Goal: Task Accomplishment & Management: Complete application form

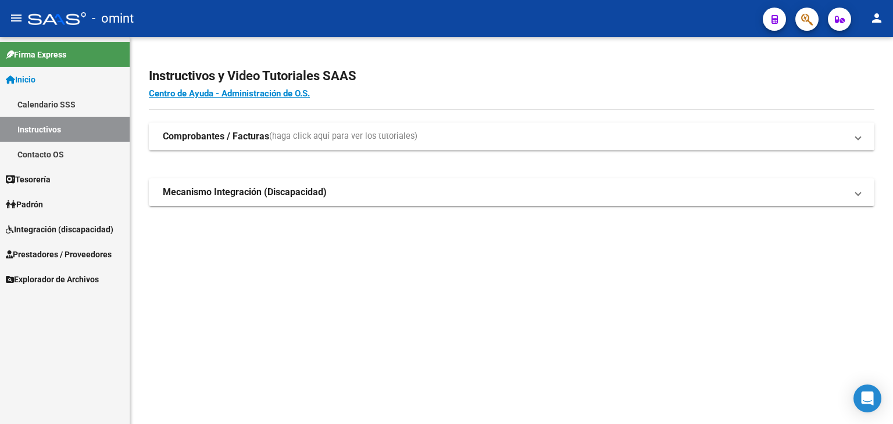
click at [44, 266] on link "Prestadores / Proveedores" at bounding box center [65, 254] width 130 height 25
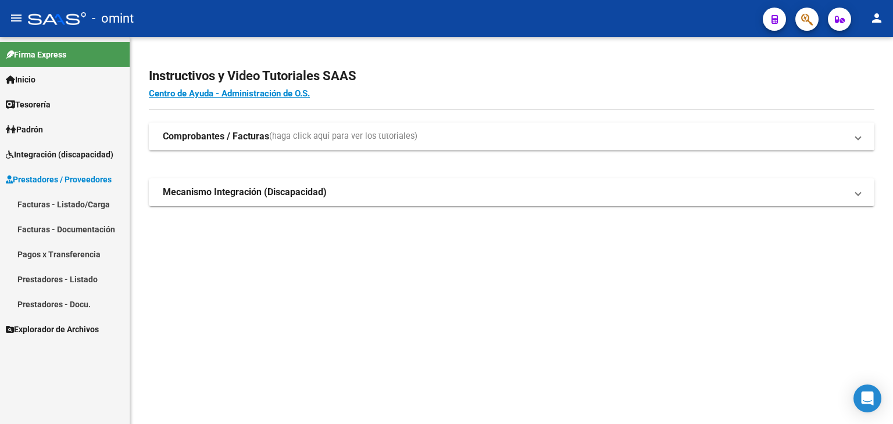
click at [31, 180] on span "Prestadores / Proveedores" at bounding box center [59, 179] width 106 height 13
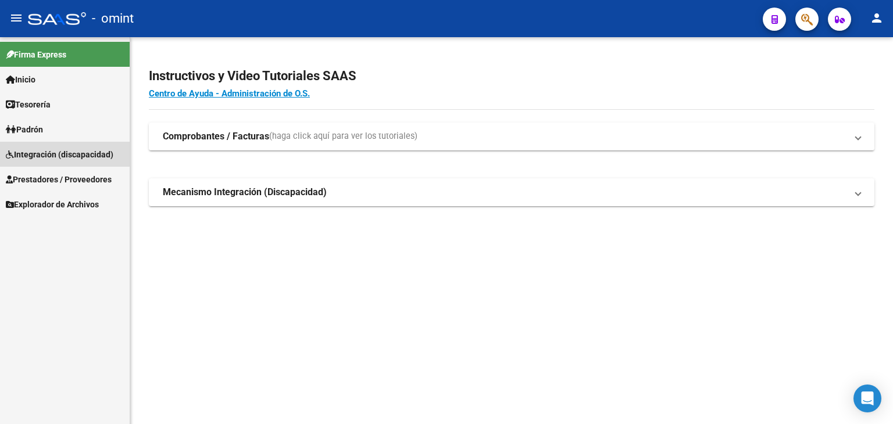
click at [36, 159] on span "Integración (discapacidad)" at bounding box center [60, 154] width 108 height 13
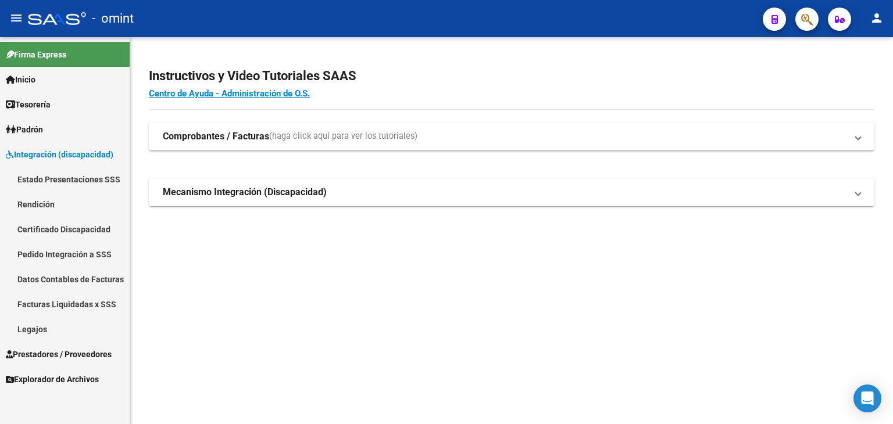
click at [33, 334] on link "Legajos" at bounding box center [65, 329] width 130 height 25
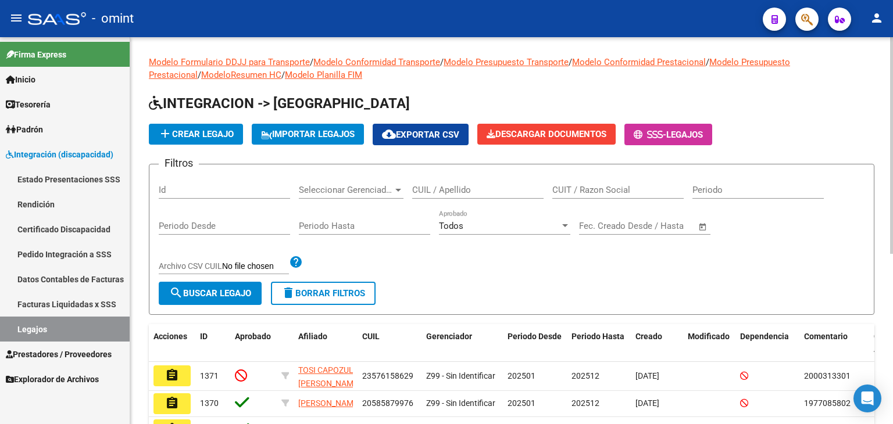
click at [481, 193] on input "CUIL / Apellido" at bounding box center [477, 190] width 131 height 10
paste input "20556670936"
type input "20556670936"
click at [198, 282] on button "search Buscar Legajo" at bounding box center [210, 293] width 103 height 23
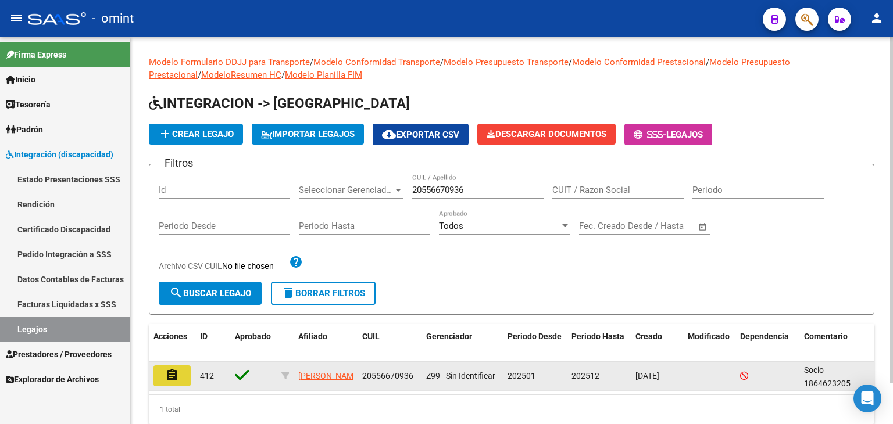
click at [172, 373] on mat-icon "assignment" at bounding box center [172, 375] width 14 height 14
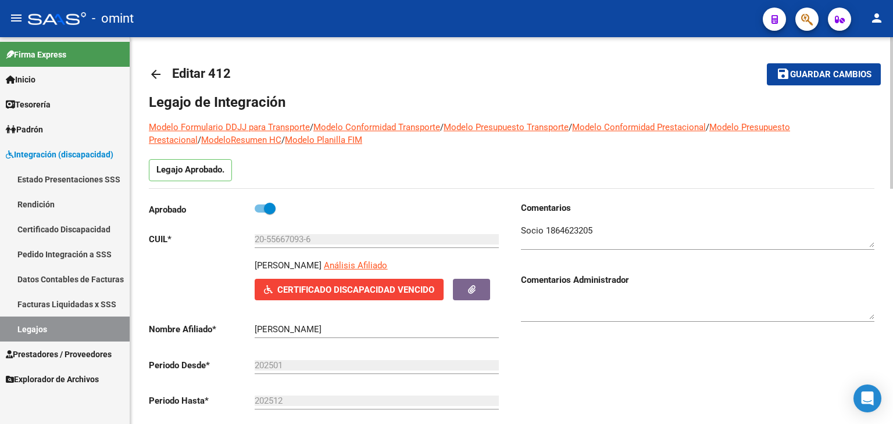
click at [597, 233] on textarea at bounding box center [697, 235] width 353 height 23
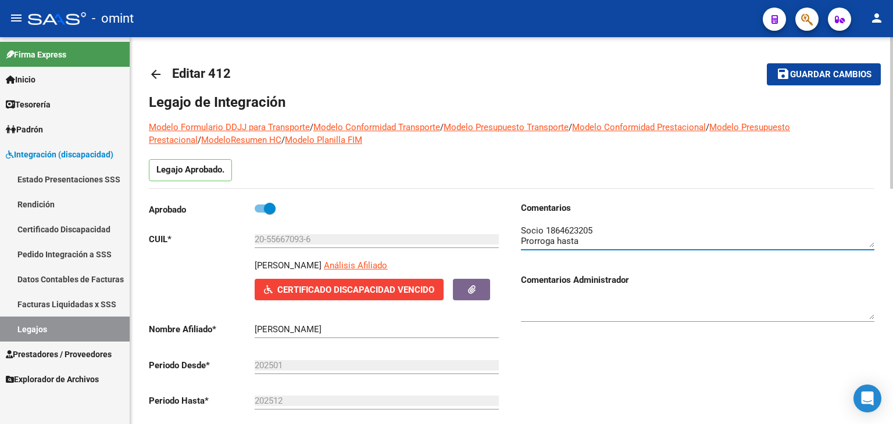
paste textarea "28/05/26"
type textarea "Socio 1864623205 Prorroga hasta 28/05/26"
click at [788, 73] on mat-icon "save" at bounding box center [783, 74] width 14 height 14
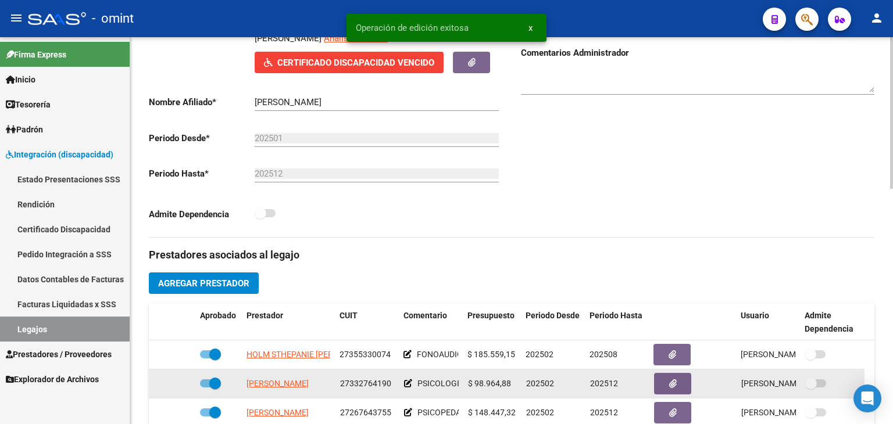
scroll to position [291, 0]
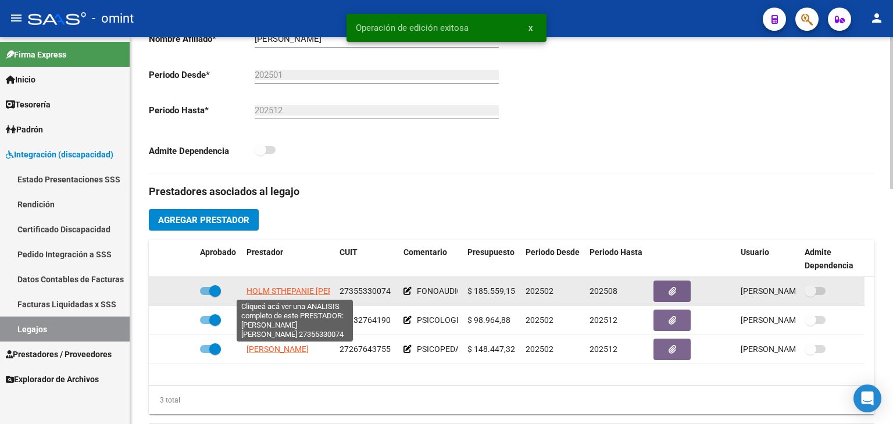
click at [296, 289] on span "HOLM STHEPANIE DENISE" at bounding box center [311, 291] width 131 height 9
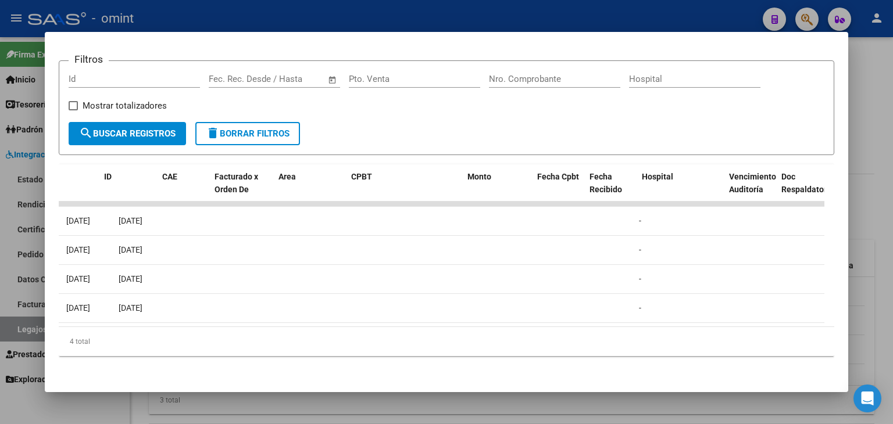
scroll to position [0, 0]
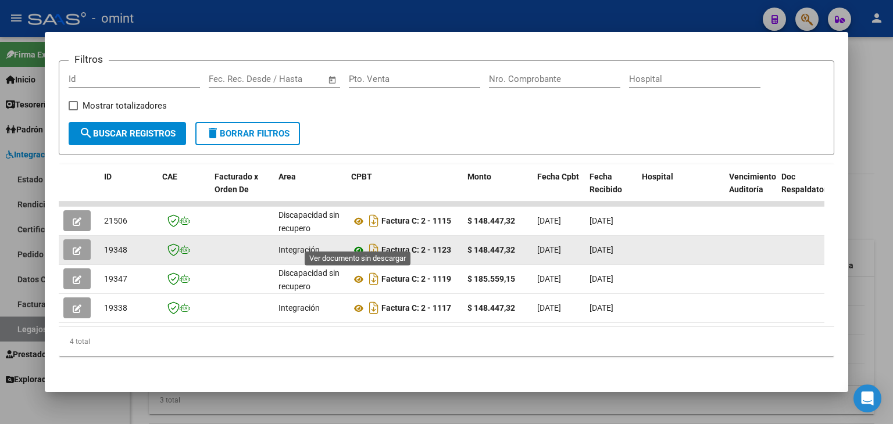
click at [359, 244] on icon at bounding box center [358, 251] width 15 height 14
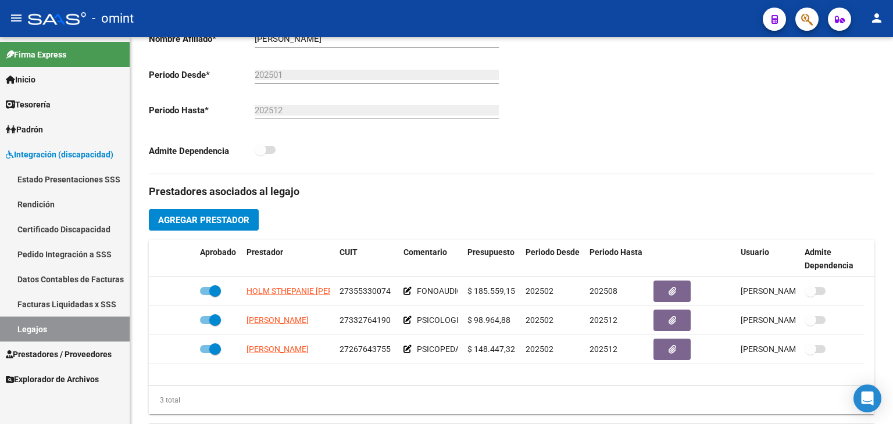
click at [59, 328] on link "Legajos" at bounding box center [65, 329] width 130 height 25
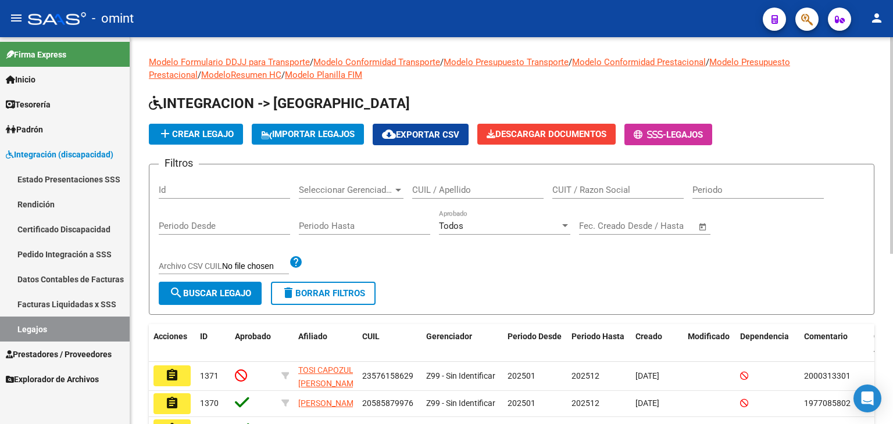
click at [450, 191] on input "CUIL / Apellido" at bounding box center [477, 190] width 131 height 10
paste input "20570205677"
type input "20570205677"
click at [192, 289] on span "search Buscar Legajo" at bounding box center [210, 293] width 82 height 10
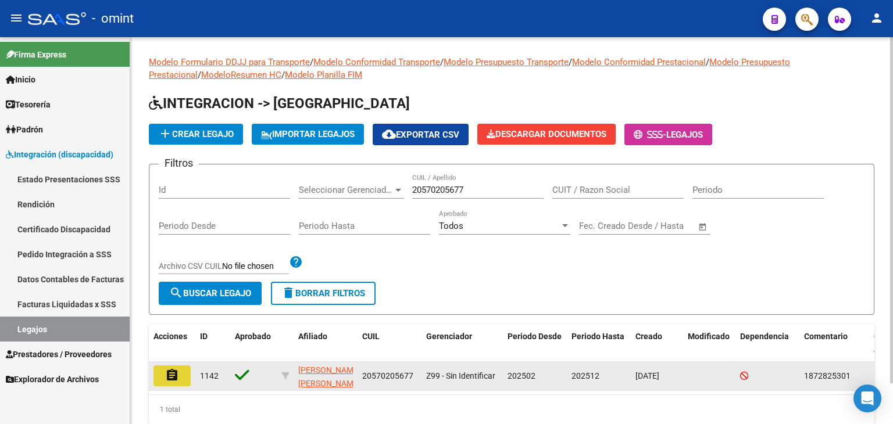
click at [179, 366] on button "assignment" at bounding box center [171, 376] width 37 height 21
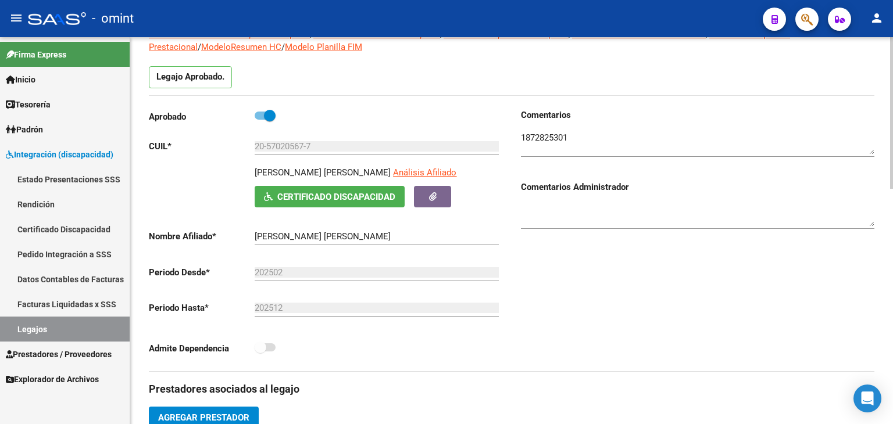
scroll to position [349, 0]
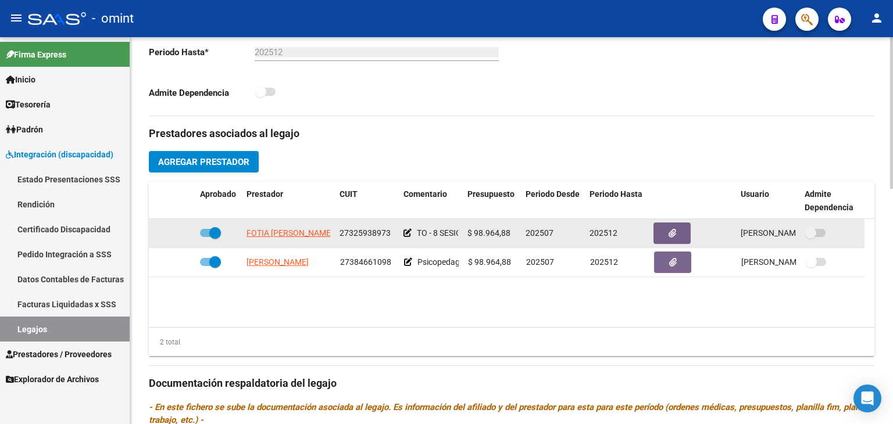
click at [274, 232] on span "FOTIA [PERSON_NAME]" at bounding box center [289, 232] width 87 height 9
type textarea "27325938973"
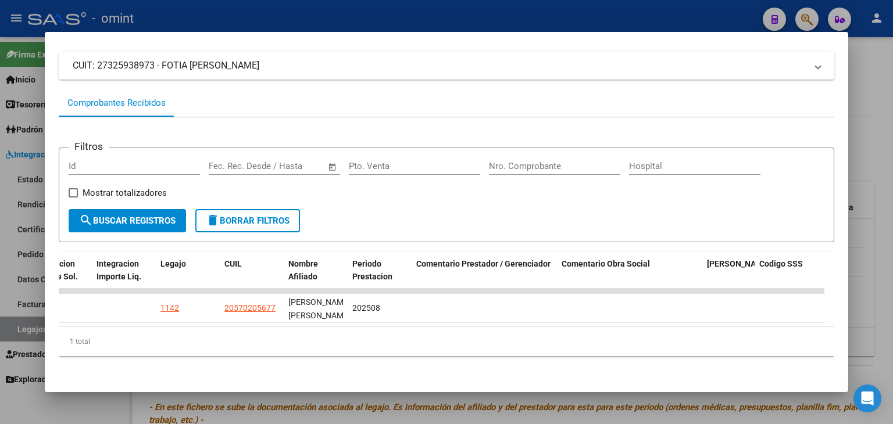
scroll to position [0, 0]
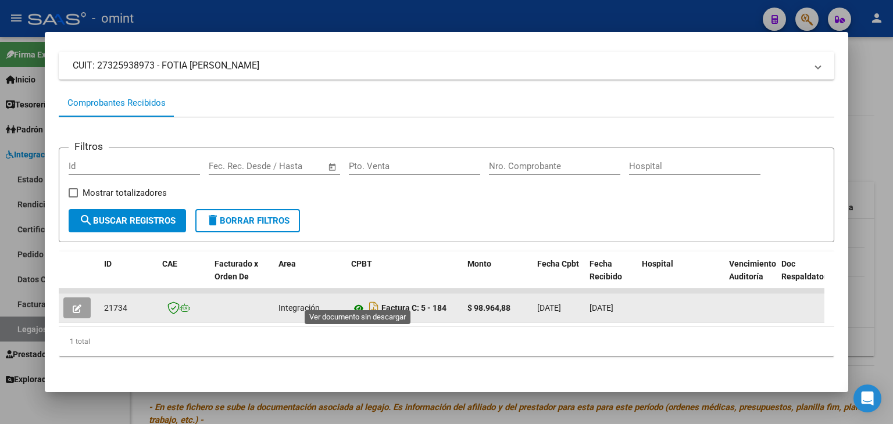
click at [359, 302] on icon at bounding box center [358, 309] width 15 height 14
click at [110, 303] on span "21734" at bounding box center [115, 307] width 23 height 9
copy span "21734"
click at [73, 305] on icon "button" at bounding box center [77, 309] width 9 height 9
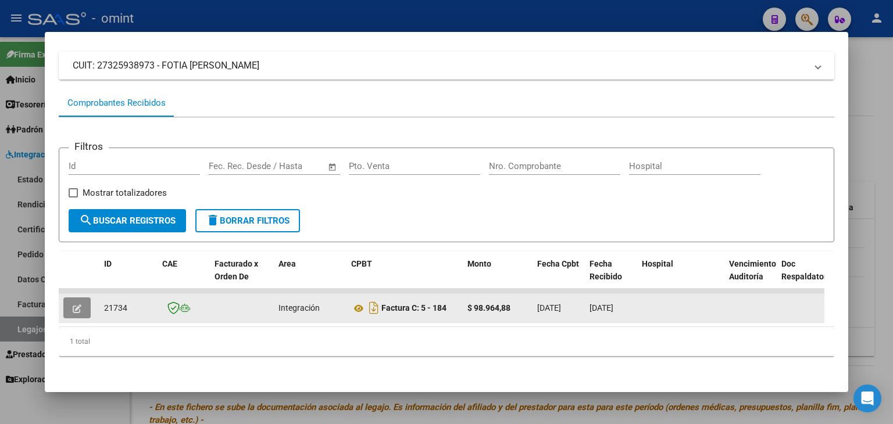
click at [71, 298] on button "button" at bounding box center [76, 308] width 27 height 21
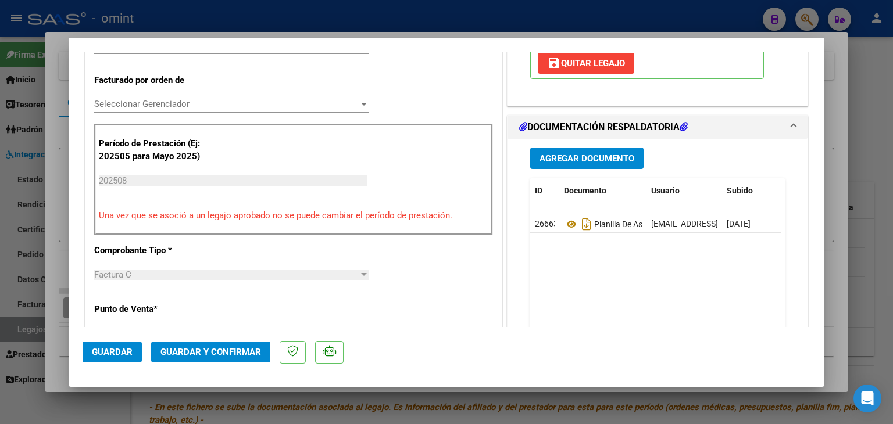
scroll to position [349, 0]
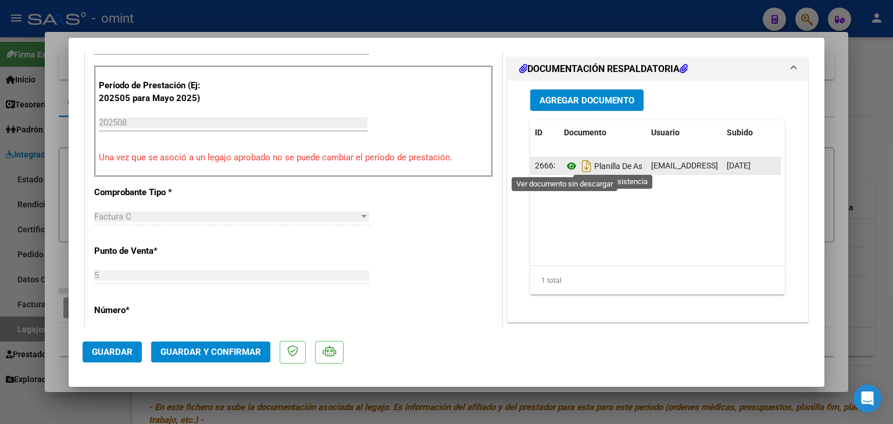
click at [567, 168] on icon at bounding box center [571, 166] width 15 height 14
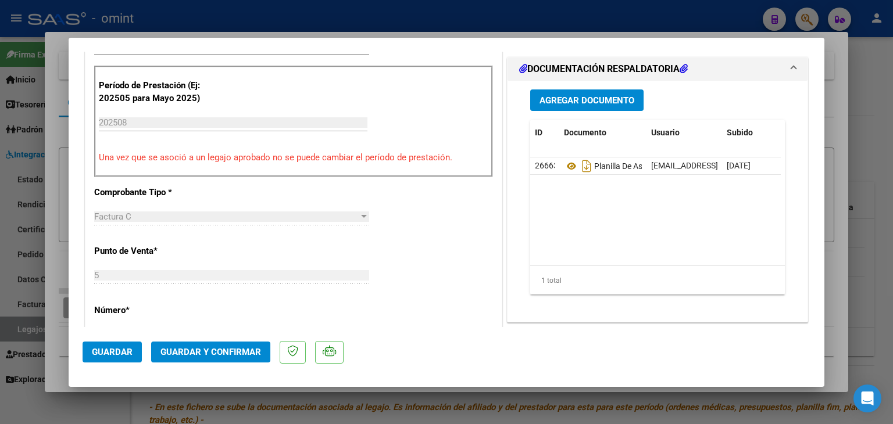
type input "$ 0,00"
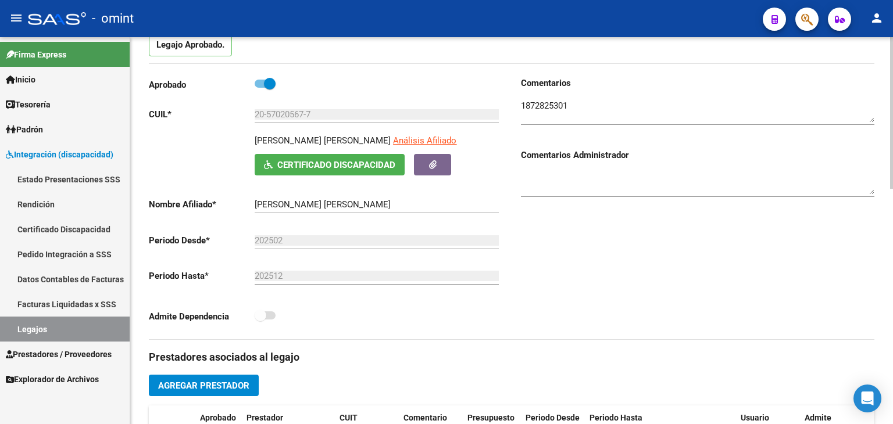
scroll to position [58, 0]
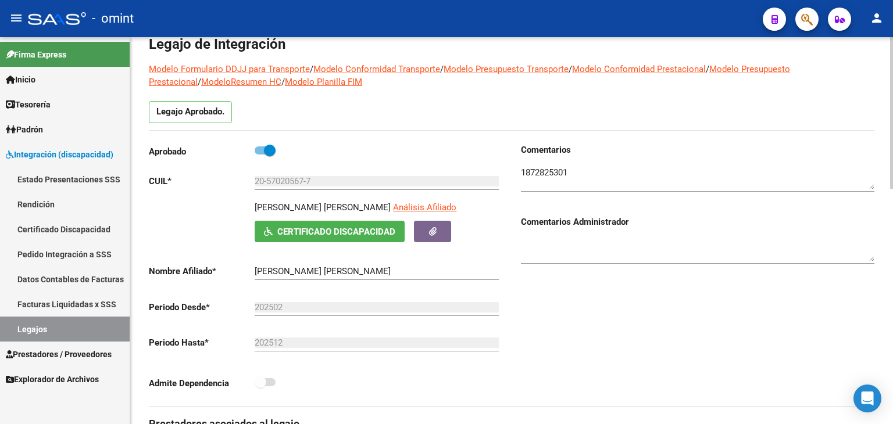
click at [291, 179] on input "20-57020567-7" at bounding box center [377, 181] width 244 height 10
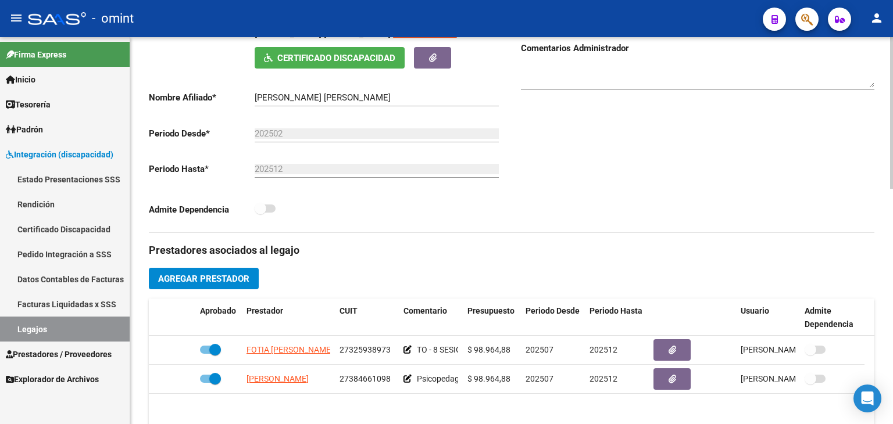
scroll to position [232, 0]
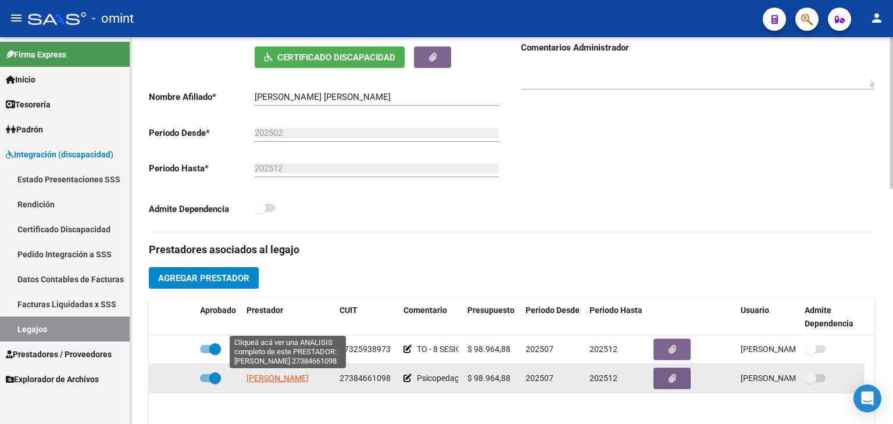
click at [275, 379] on span "ALIANO MARIA BELEN" at bounding box center [277, 378] width 62 height 9
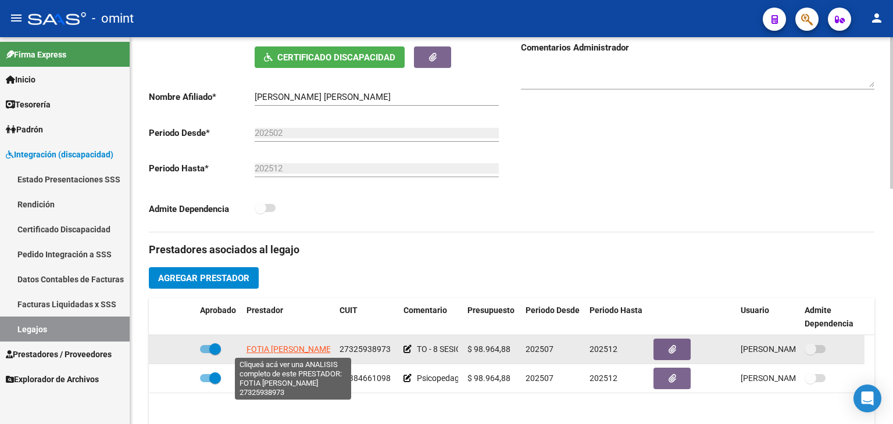
click at [286, 346] on span "FOTIA [PERSON_NAME]" at bounding box center [289, 349] width 87 height 9
type textarea "27325938973"
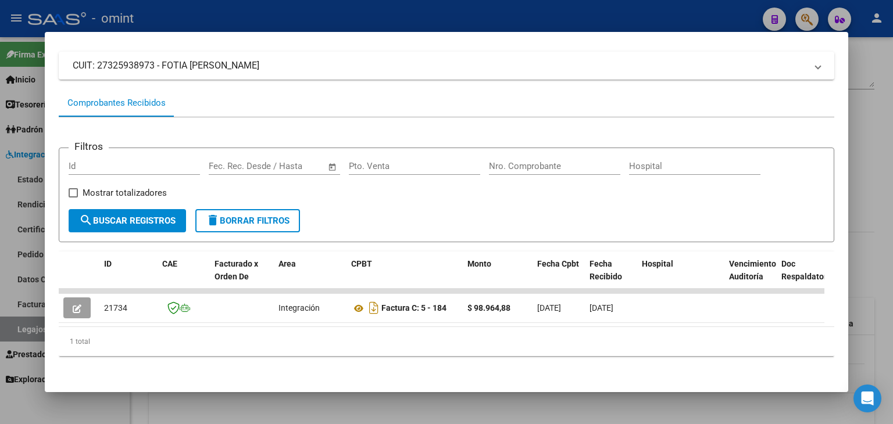
scroll to position [80, 0]
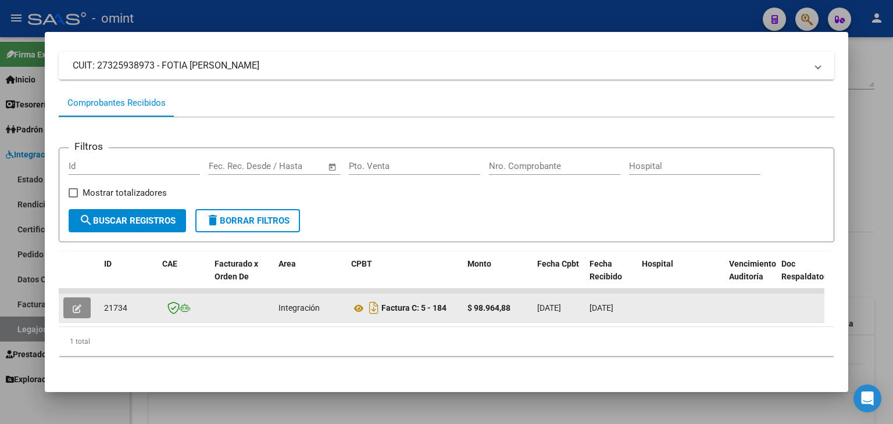
click at [72, 298] on button "button" at bounding box center [76, 308] width 27 height 21
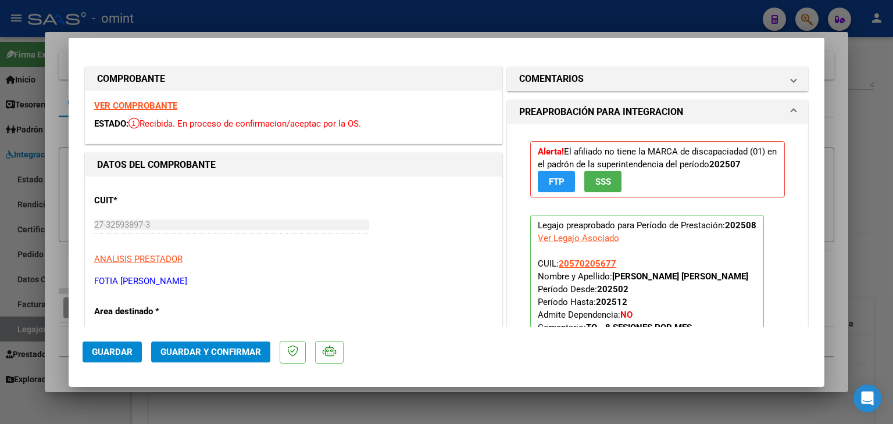
type input "$ 0,00"
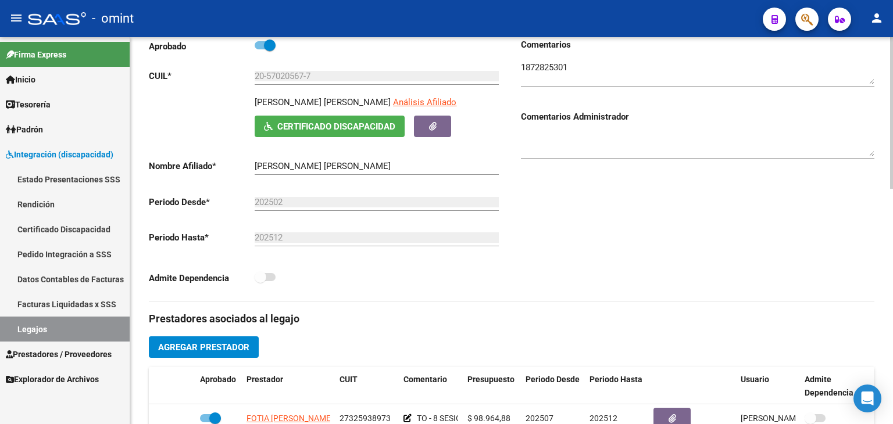
scroll to position [58, 0]
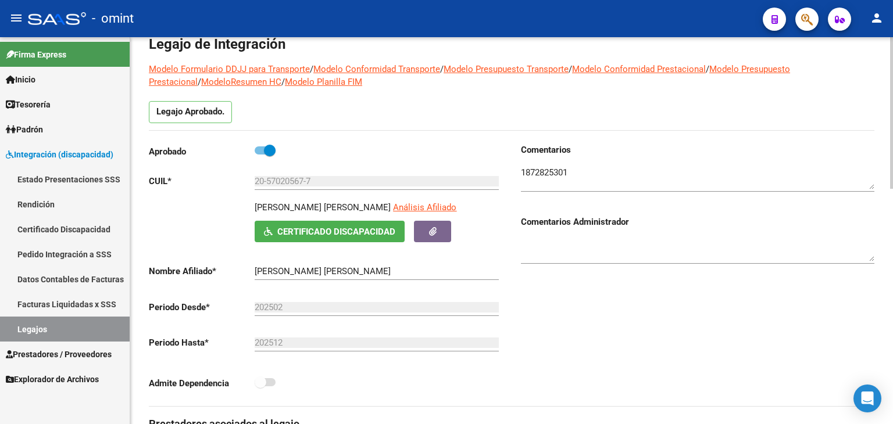
click at [553, 174] on textarea at bounding box center [697, 177] width 353 height 23
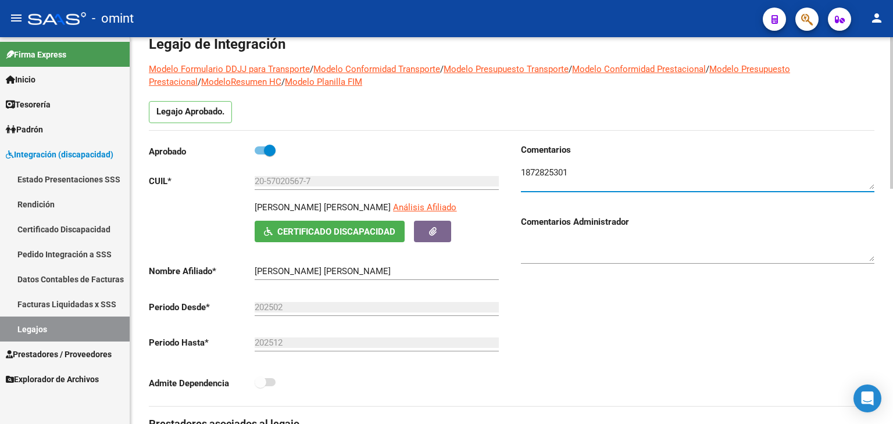
click at [551, 174] on textarea at bounding box center [697, 177] width 353 height 23
drag, startPoint x: 653, startPoint y: 345, endPoint x: 655, endPoint y: 335, distance: 9.6
click at [653, 344] on div "Comentarios Comentarios Administrador" at bounding box center [692, 275] width 363 height 263
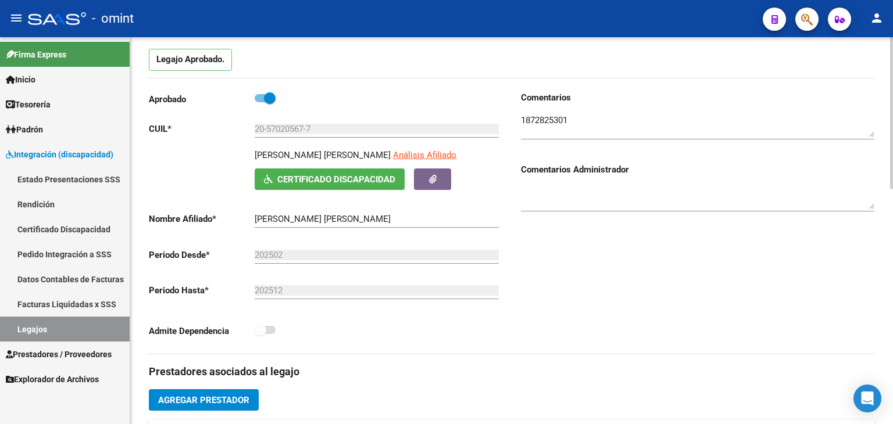
scroll to position [232, 0]
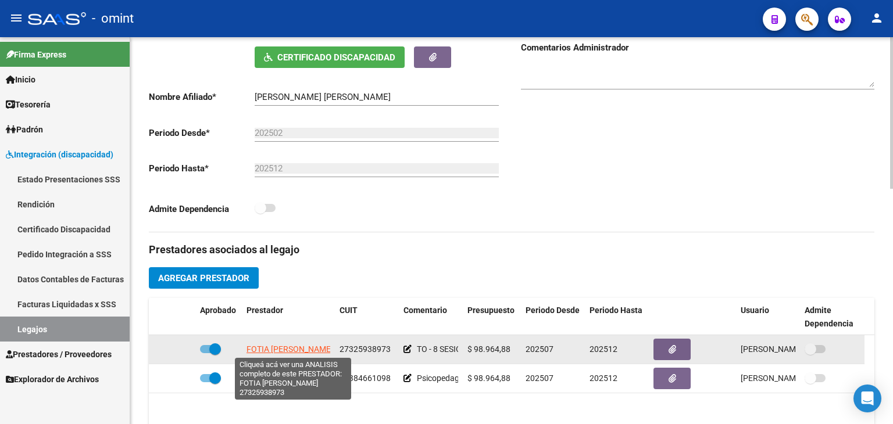
click at [284, 346] on span "FOTIA [PERSON_NAME]" at bounding box center [289, 349] width 87 height 9
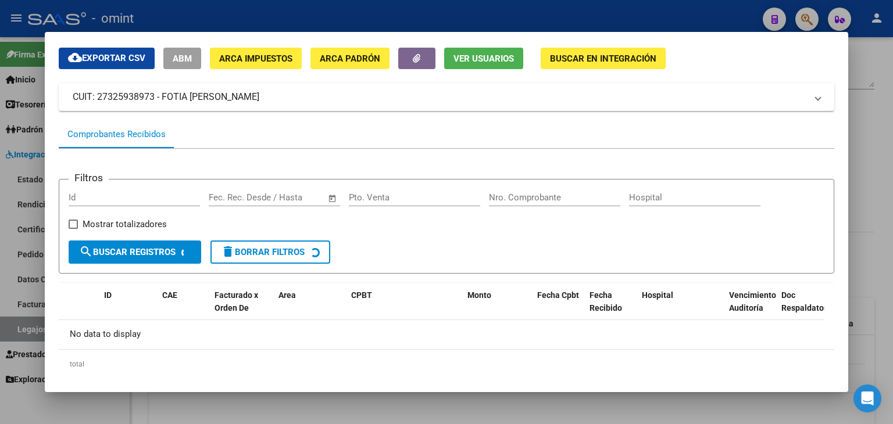
scroll to position [61, 0]
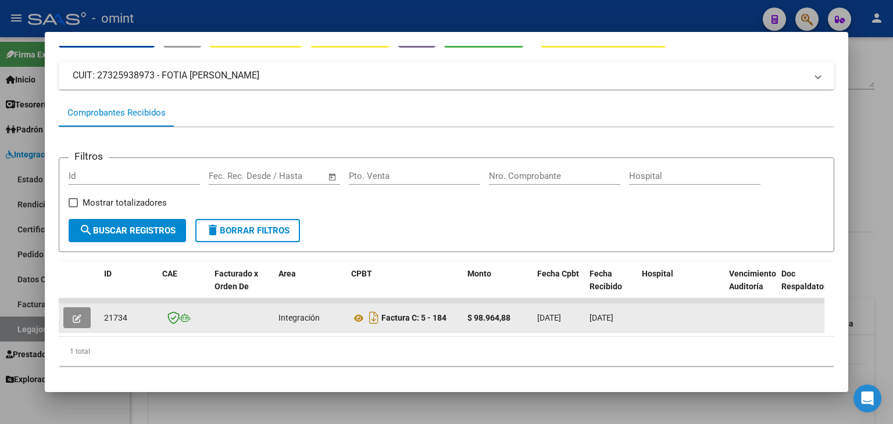
click at [80, 316] on icon "button" at bounding box center [77, 318] width 9 height 9
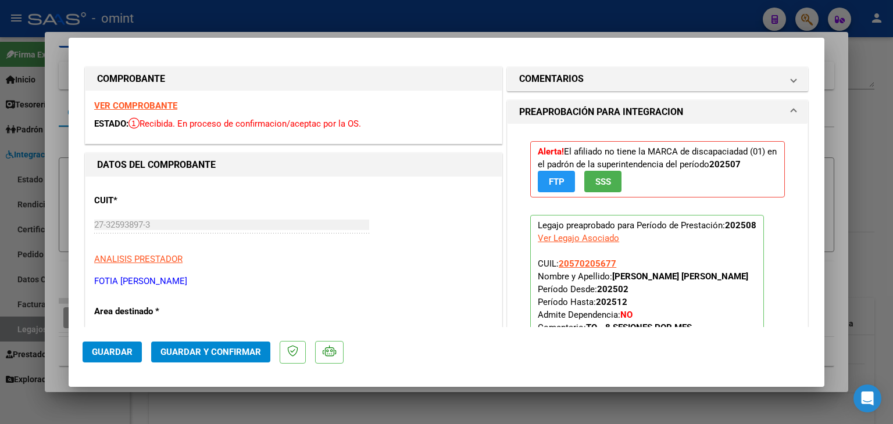
drag, startPoint x: 746, startPoint y: 170, endPoint x: 518, endPoint y: 147, distance: 229.0
click at [521, 147] on div "Alerta! El afiliado no tiene la MARCA de discapaciadad (01) en el padrón de la …" at bounding box center [657, 255] width 272 height 263
click at [803, 206] on mat-dialog-content "COMPROBANTE VER COMPROBANTE ESTADO: Recibida. En proceso de confirmacion/acepta…" at bounding box center [447, 190] width 756 height 276
type input "$ 0,00"
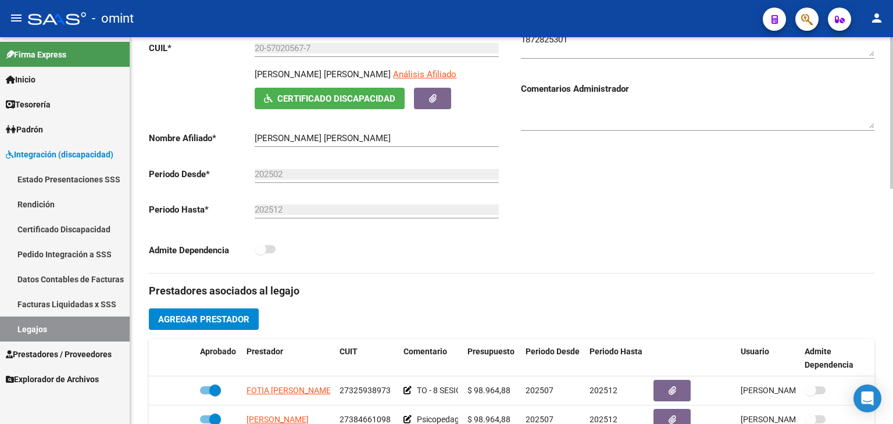
scroll to position [0, 0]
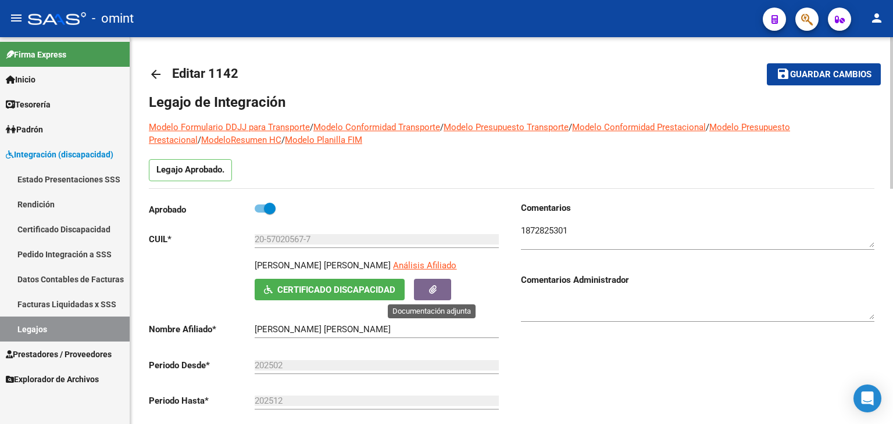
click at [430, 289] on icon "button" at bounding box center [433, 289] width 8 height 9
click at [346, 292] on span "Certificado Discapacidad" at bounding box center [336, 290] width 118 height 10
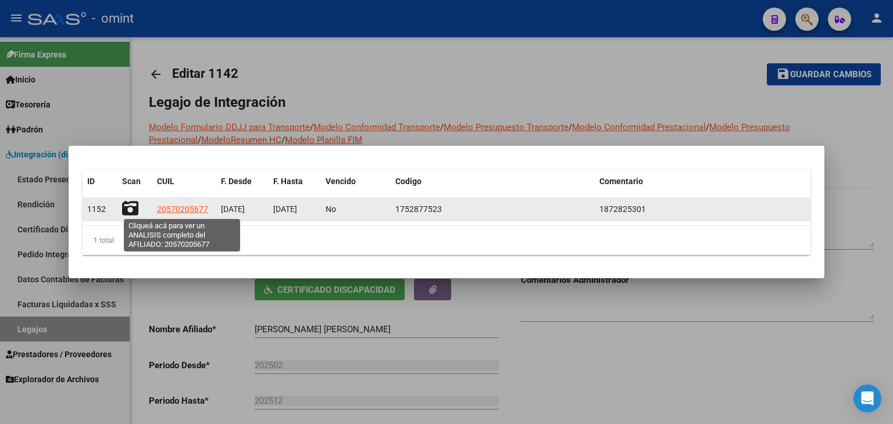
click at [167, 212] on span "20570205677" at bounding box center [182, 209] width 51 height 9
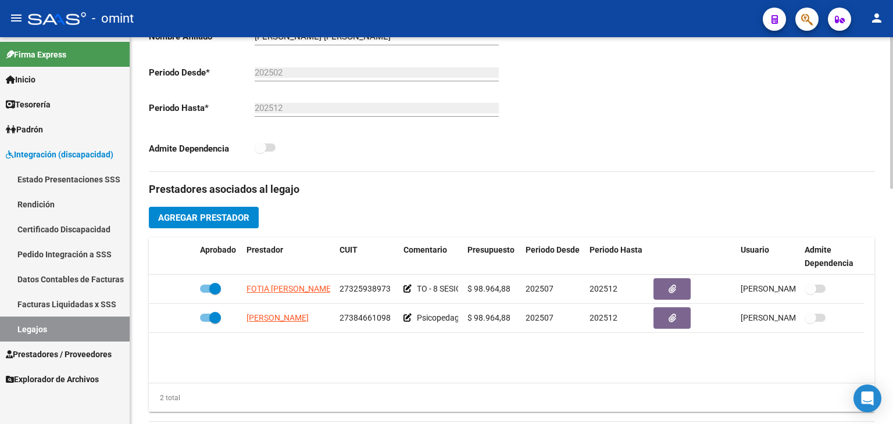
scroll to position [349, 0]
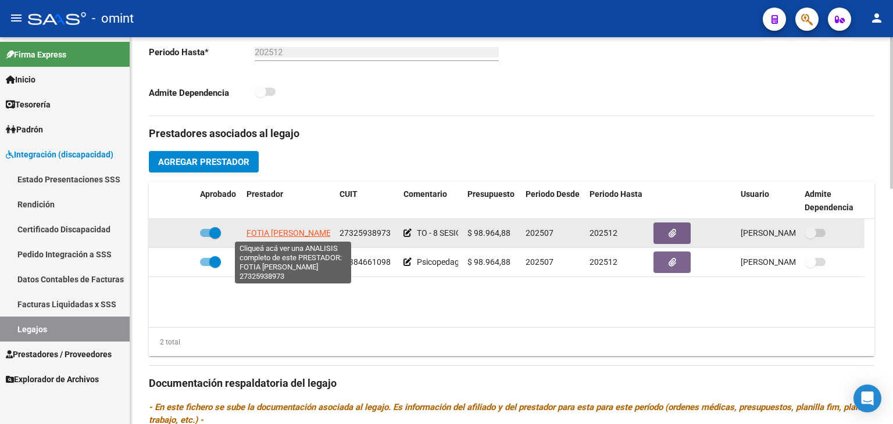
click at [277, 228] on span "FOTIA [PERSON_NAME]" at bounding box center [289, 232] width 87 height 9
type textarea "27325938973"
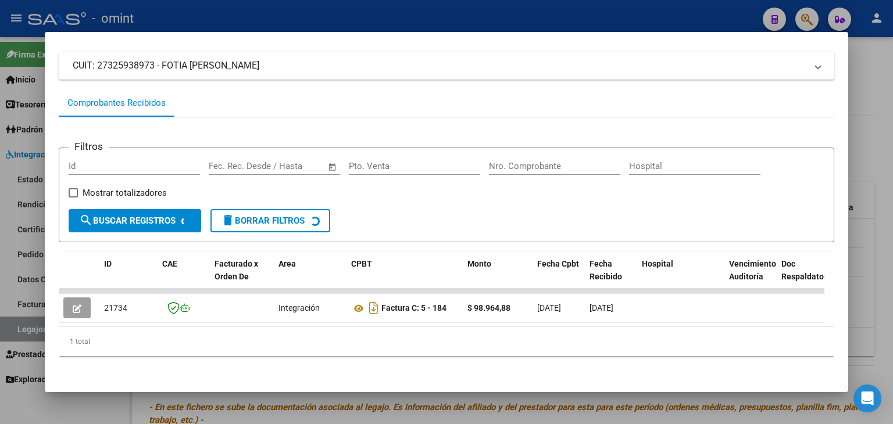
scroll to position [80, 0]
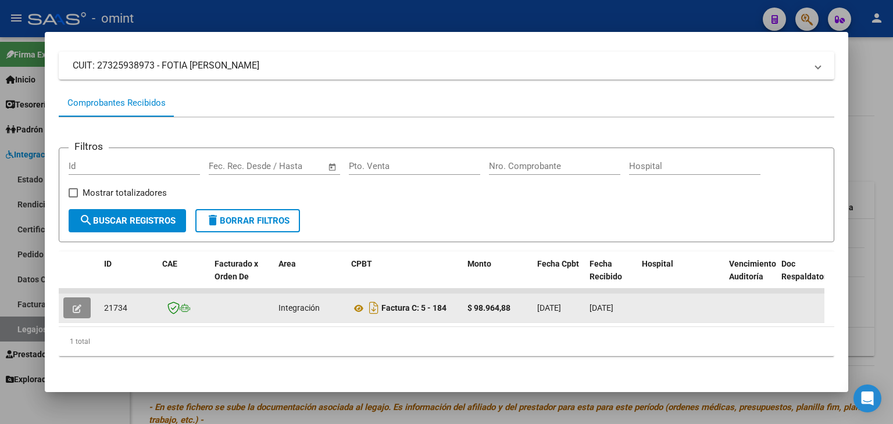
click at [78, 305] on icon "button" at bounding box center [77, 309] width 9 height 9
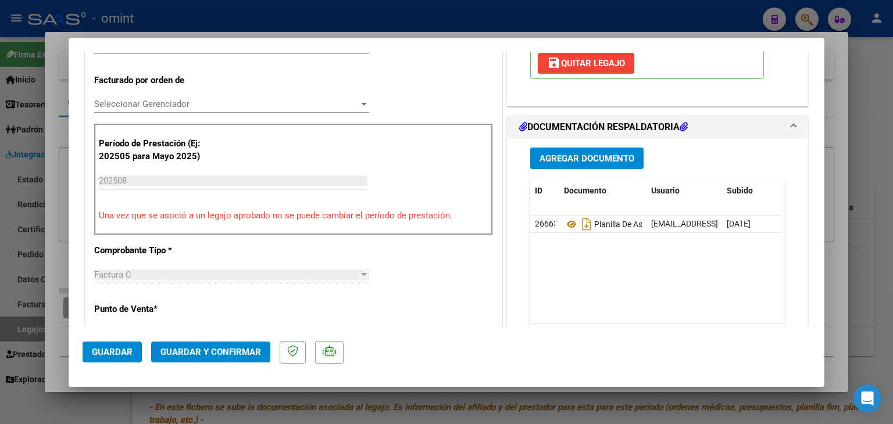
scroll to position [116, 0]
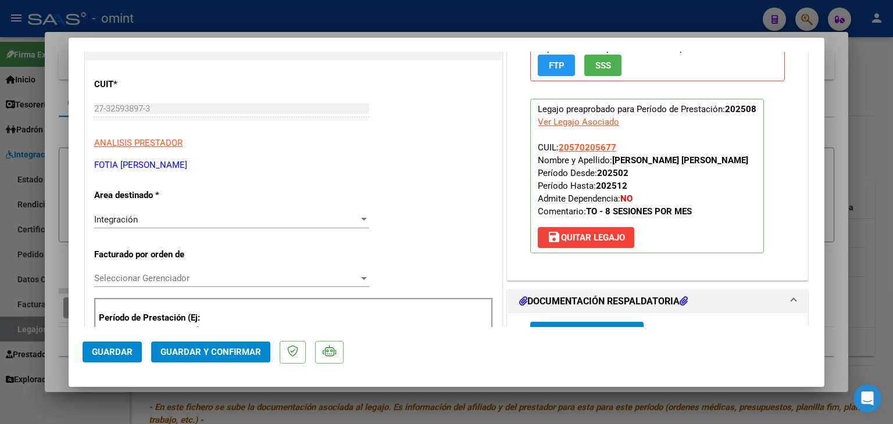
click at [144, 276] on span "Seleccionar Gerenciador" at bounding box center [226, 278] width 264 height 10
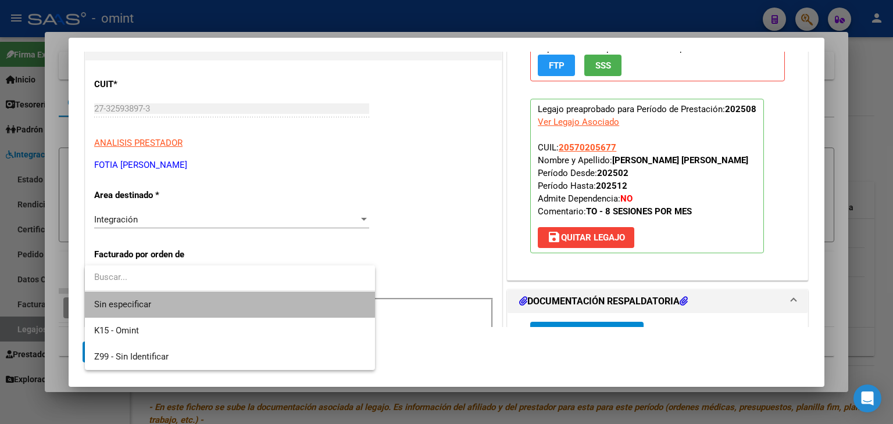
click at [147, 300] on span "Sin especificar" at bounding box center [229, 305] width 271 height 26
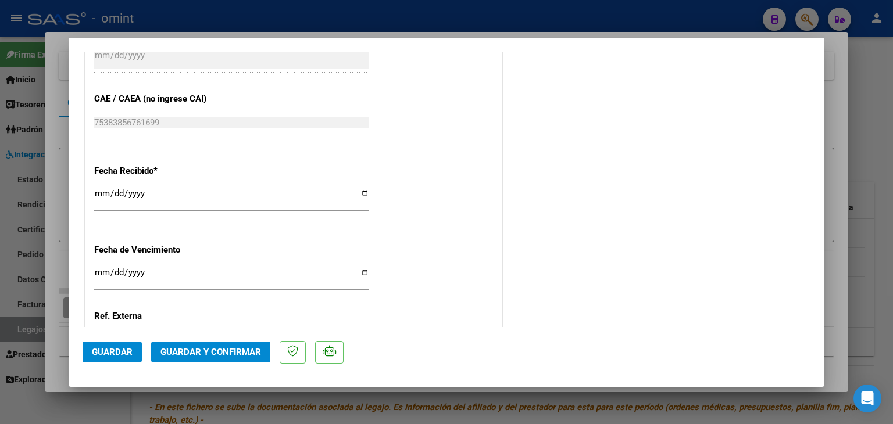
scroll to position [846, 0]
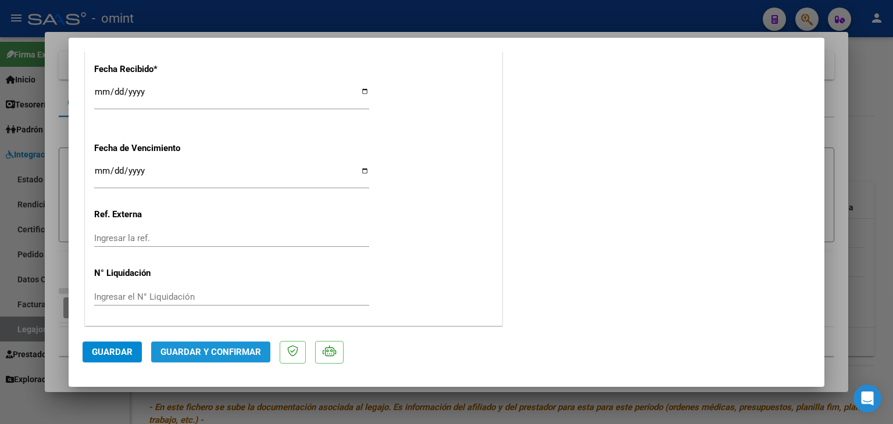
click at [249, 345] on button "Guardar y Confirmar" at bounding box center [210, 352] width 119 height 21
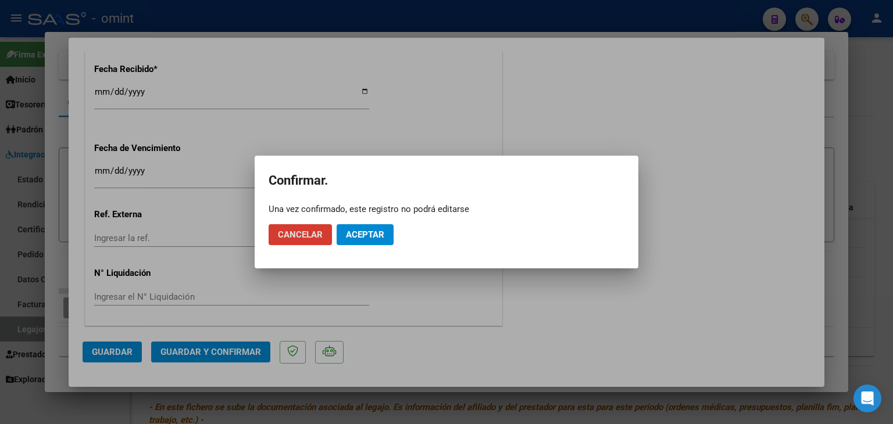
click at [372, 239] on span "Aceptar" at bounding box center [365, 235] width 38 height 10
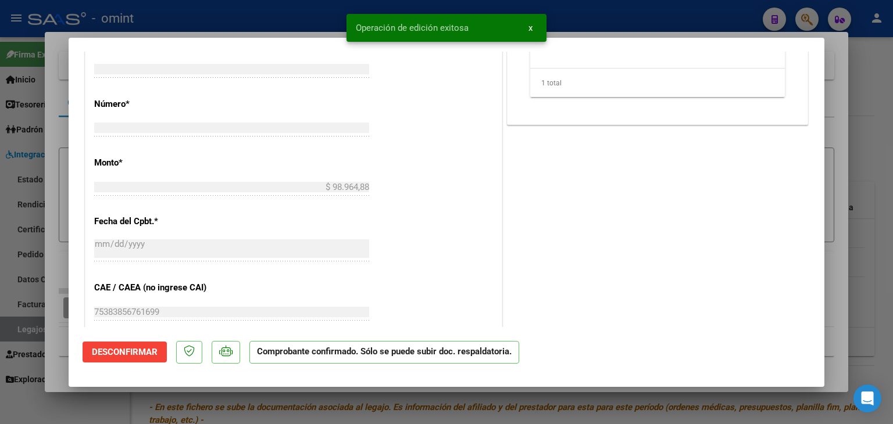
type input "$ 0,00"
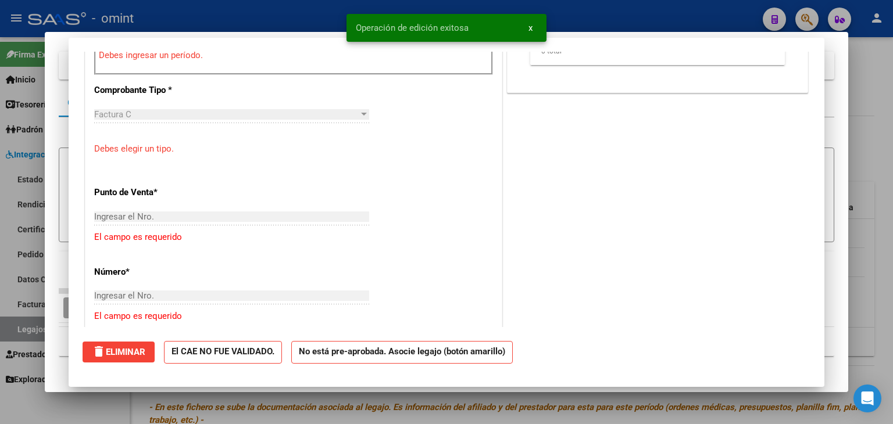
scroll to position [503, 0]
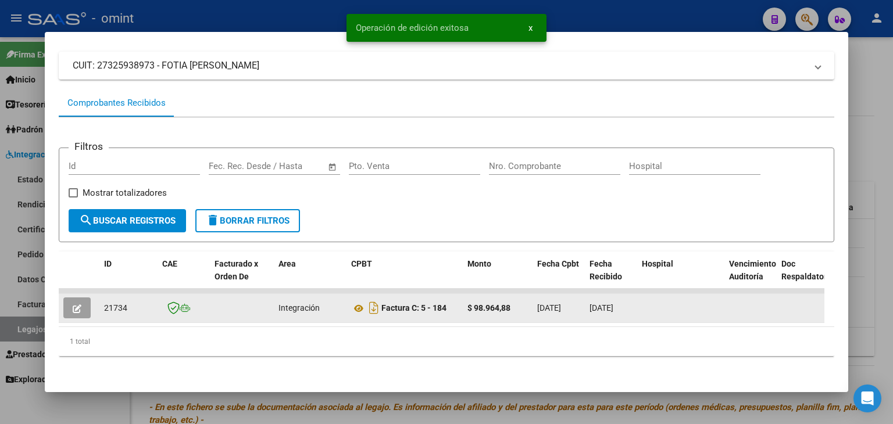
click at [116, 303] on span "21734" at bounding box center [115, 307] width 23 height 9
click at [114, 303] on span "21734" at bounding box center [115, 307] width 23 height 9
copy span "21734"
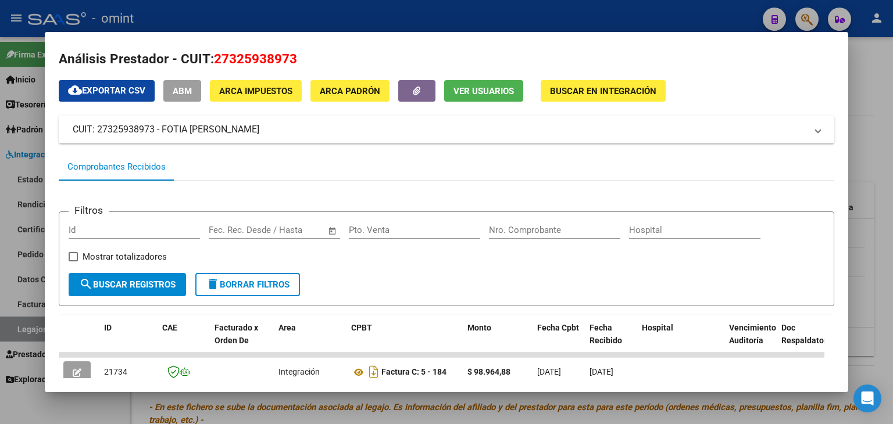
scroll to position [0, 0]
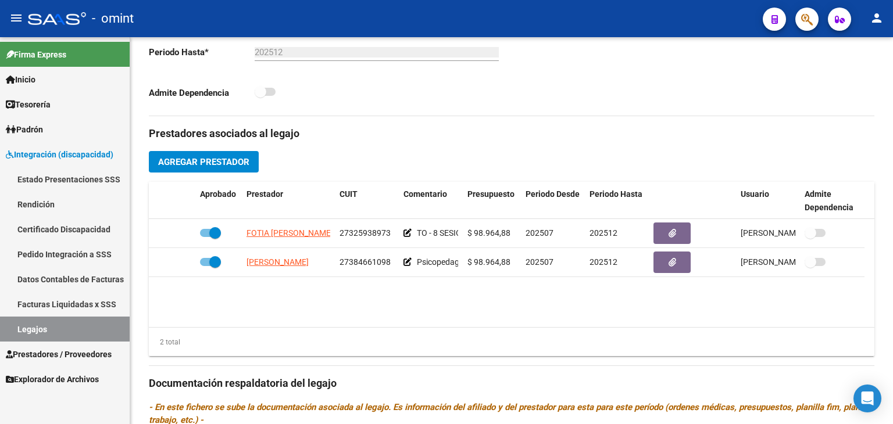
click at [74, 327] on link "Legajos" at bounding box center [65, 329] width 130 height 25
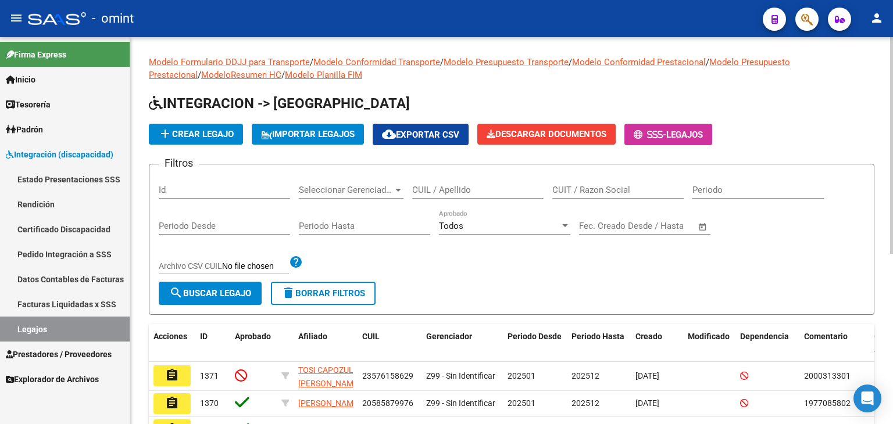
click at [448, 191] on input "CUIL / Apellido" at bounding box center [477, 190] width 131 height 10
paste input "20478051809"
type input "20478051809"
click at [226, 294] on span "search Buscar Legajo" at bounding box center [210, 293] width 82 height 10
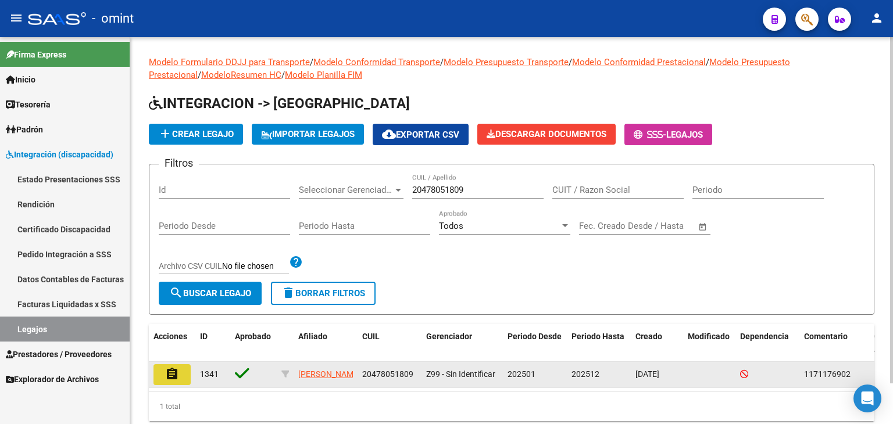
click at [174, 376] on mat-icon "assignment" at bounding box center [172, 374] width 14 height 14
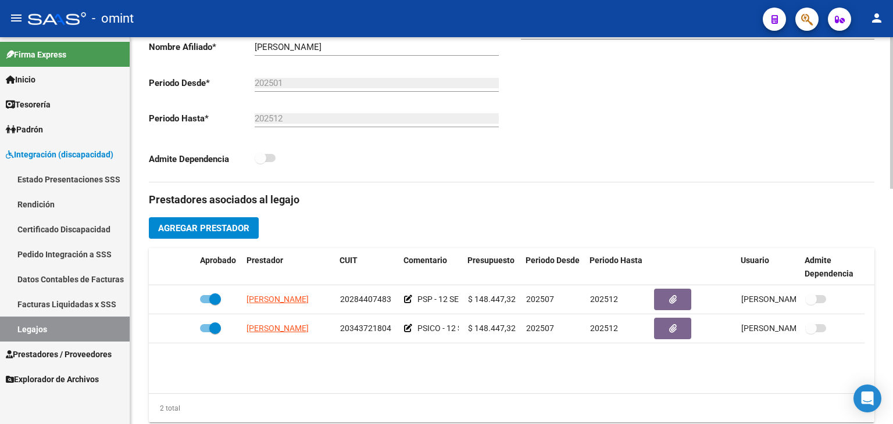
scroll to position [291, 0]
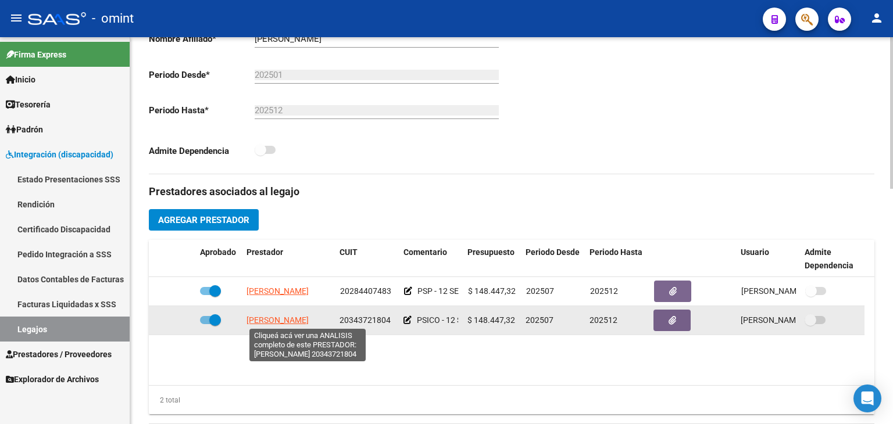
click at [305, 316] on span "FERNANDEZ MANUEL SANTIAGO" at bounding box center [277, 320] width 62 height 9
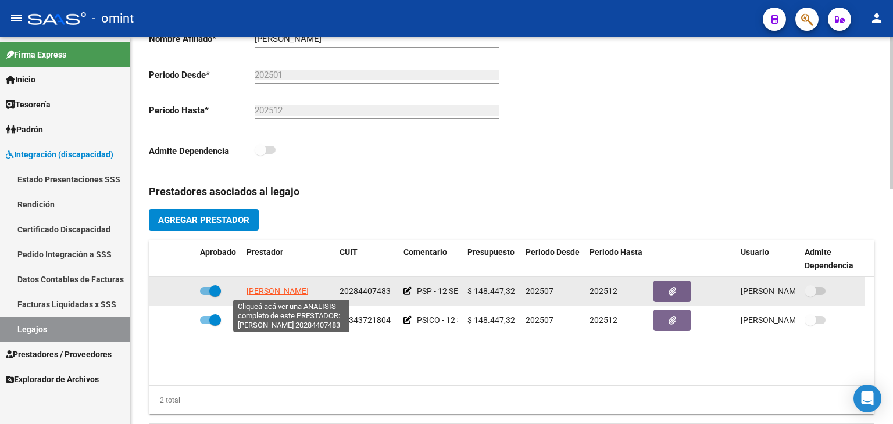
click at [287, 291] on span "KESSLER DIEGO MATIAS" at bounding box center [277, 291] width 62 height 9
type textarea "20284407483"
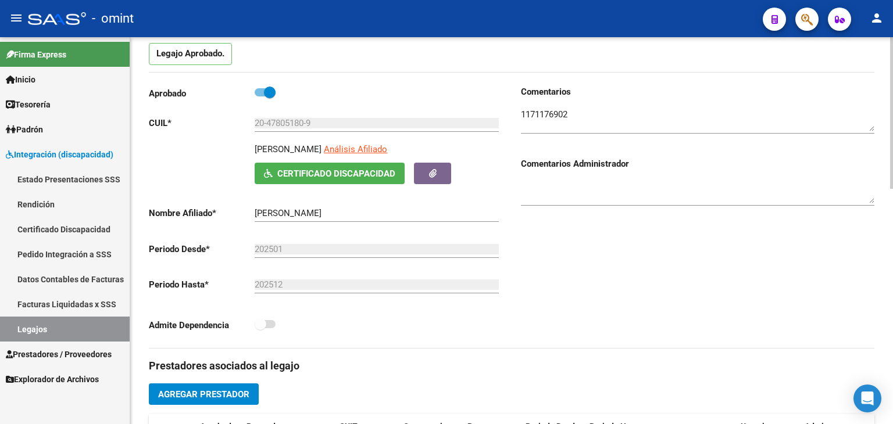
scroll to position [116, 0]
click at [543, 110] on textarea at bounding box center [697, 119] width 353 height 23
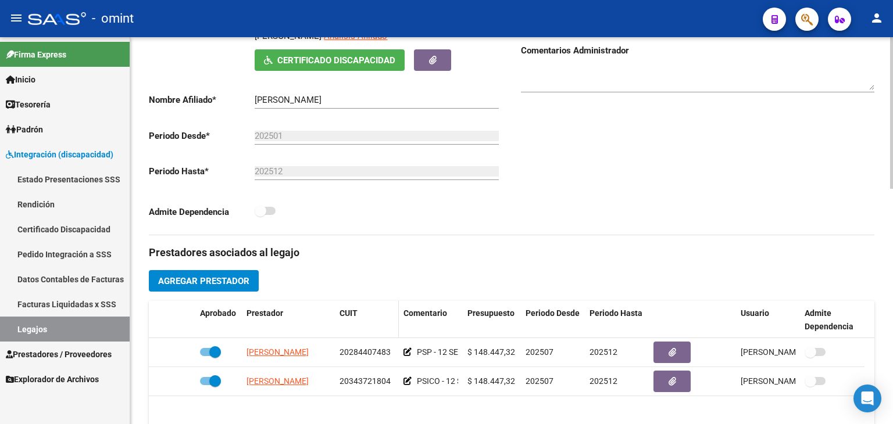
scroll to position [349, 0]
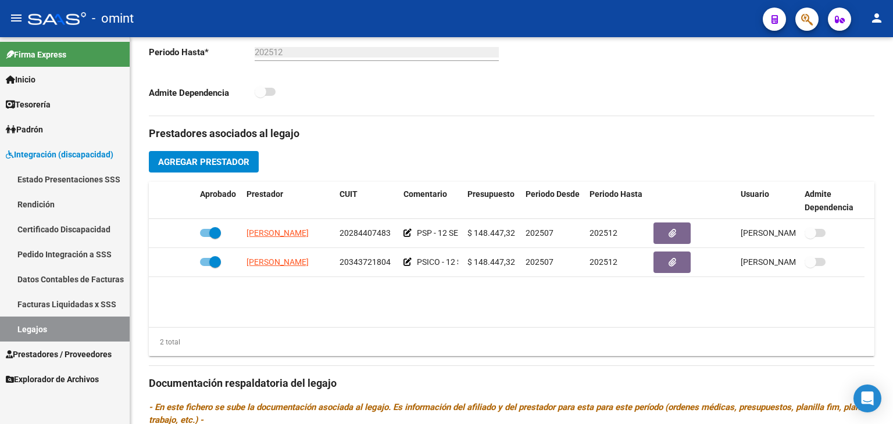
click at [72, 329] on link "Legajos" at bounding box center [65, 329] width 130 height 25
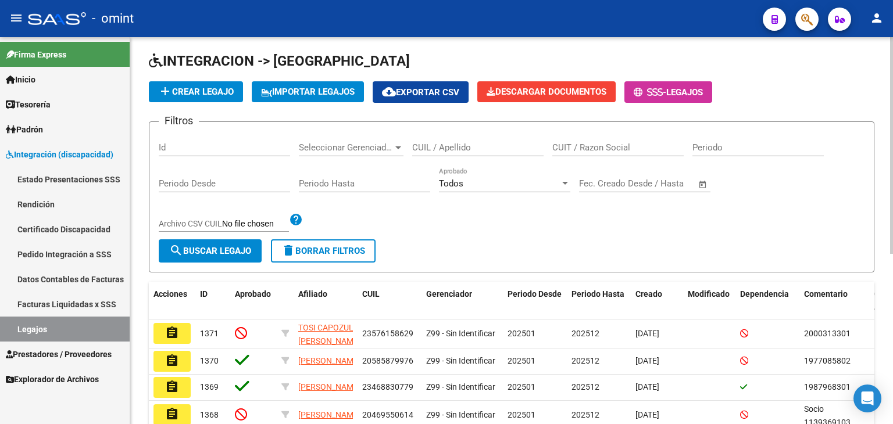
scroll to position [13, 0]
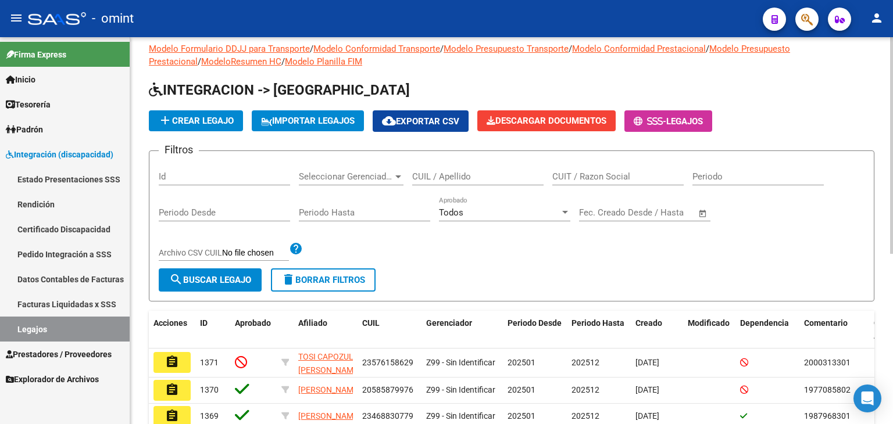
click at [437, 175] on input "CUIL / Apellido" at bounding box center [477, 176] width 131 height 10
paste input "23502475479"
type input "23502475479"
click at [189, 275] on span "search Buscar Legajo" at bounding box center [210, 280] width 82 height 10
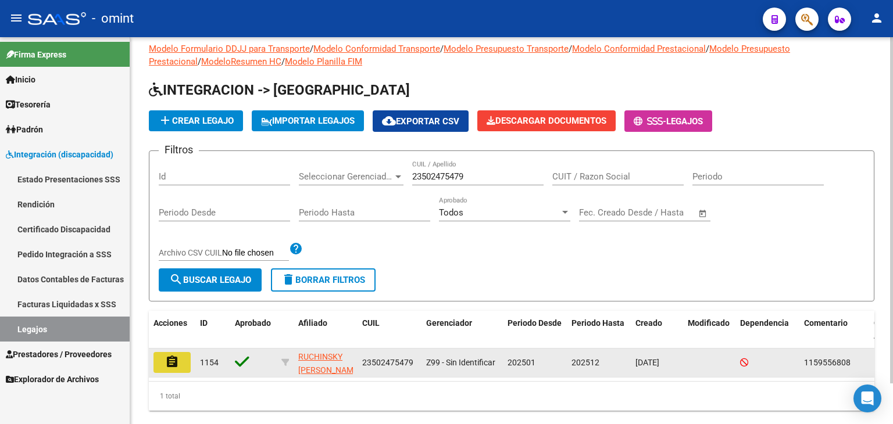
click at [167, 358] on mat-icon "assignment" at bounding box center [172, 362] width 14 height 14
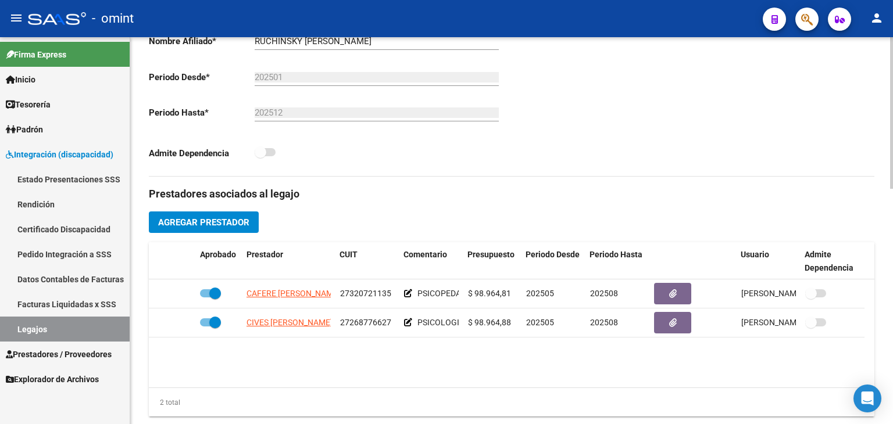
scroll to position [349, 0]
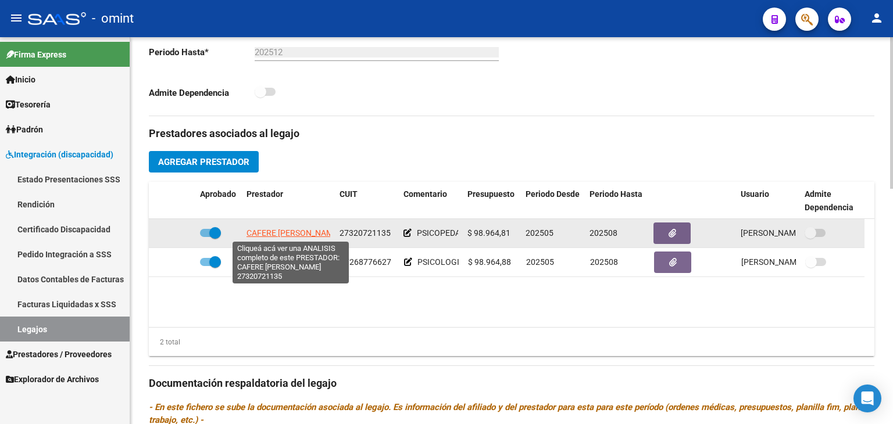
click at [300, 235] on span "CAFERE LILIANA ALICIA" at bounding box center [293, 232] width 94 height 9
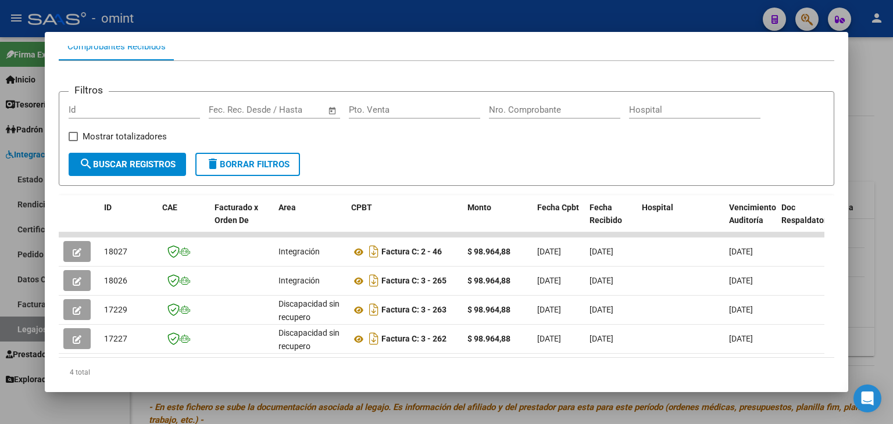
scroll to position [167, 0]
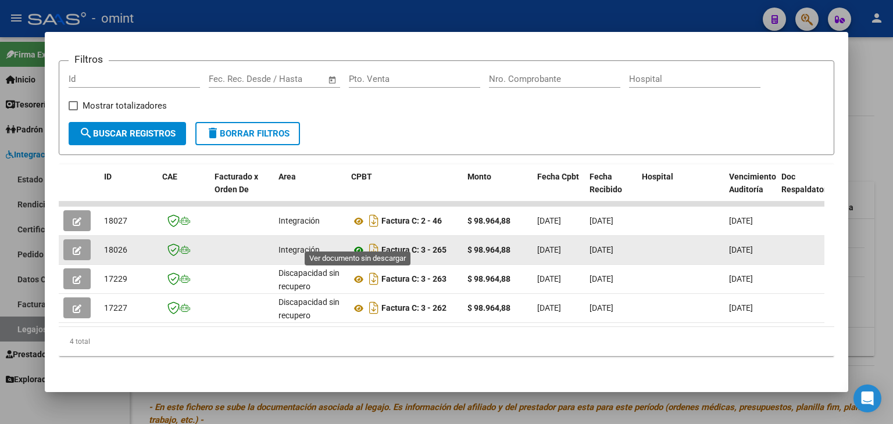
click at [359, 244] on icon at bounding box center [358, 251] width 15 height 14
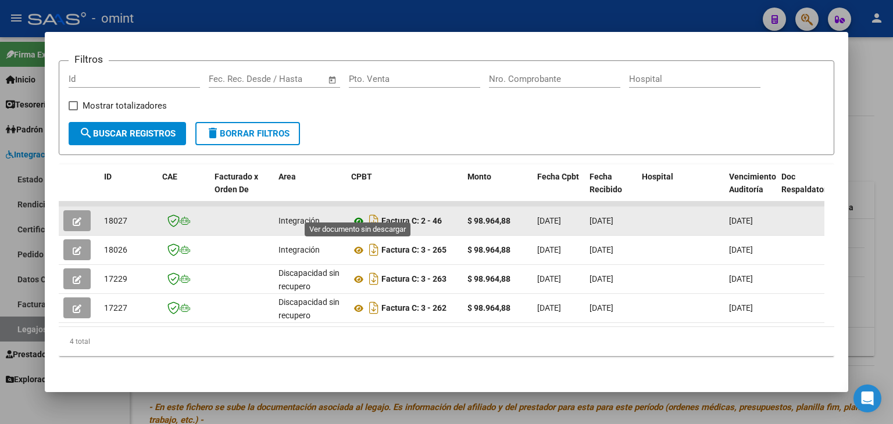
click at [357, 214] on icon at bounding box center [358, 221] width 15 height 14
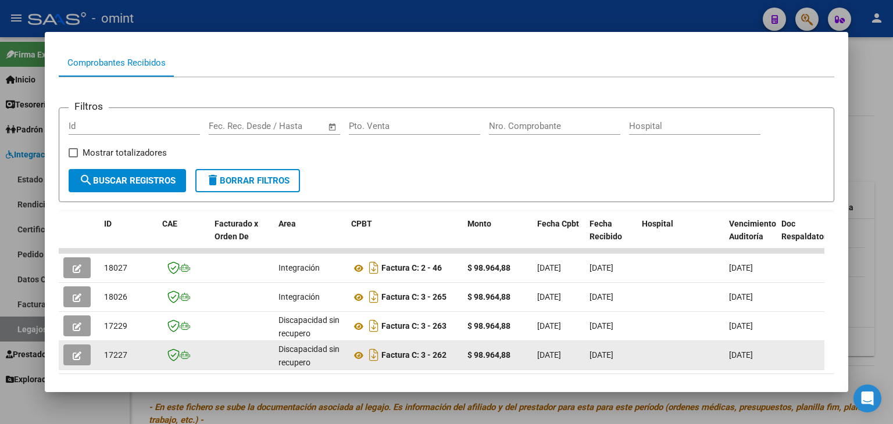
scroll to position [0, 0]
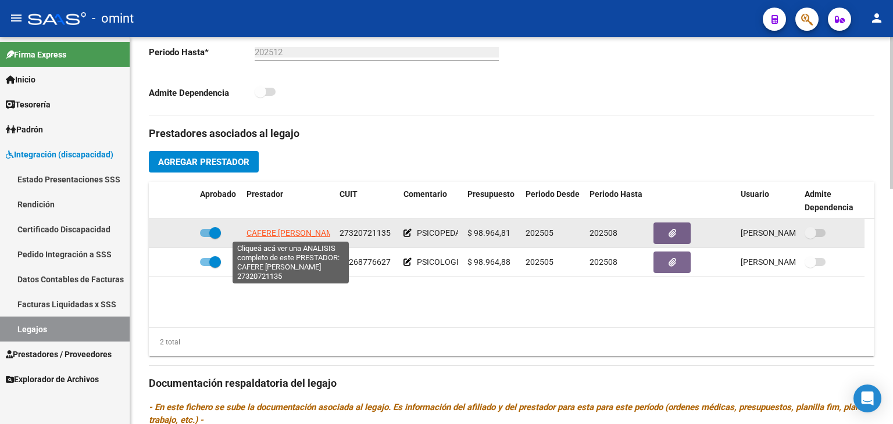
click at [290, 232] on span "CAFERE LILIANA ALICIA" at bounding box center [293, 232] width 94 height 9
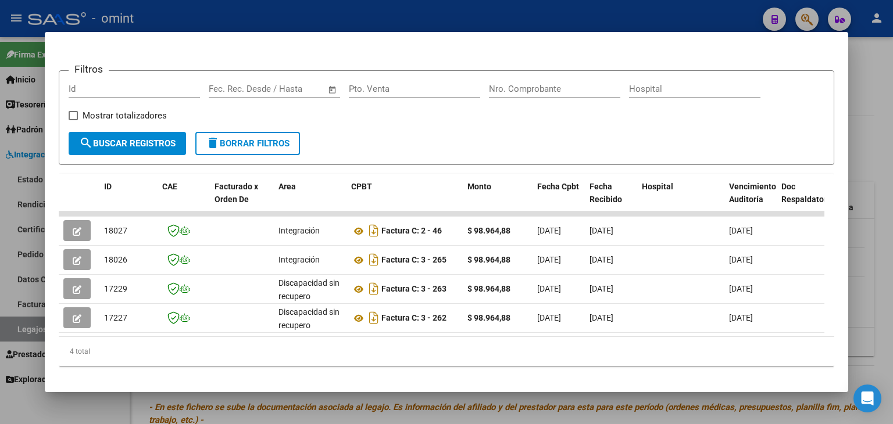
scroll to position [167, 0]
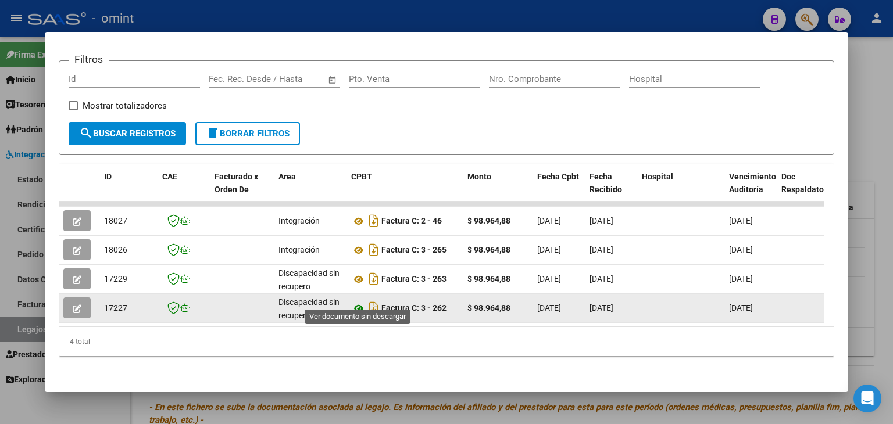
click at [358, 302] on icon at bounding box center [358, 309] width 15 height 14
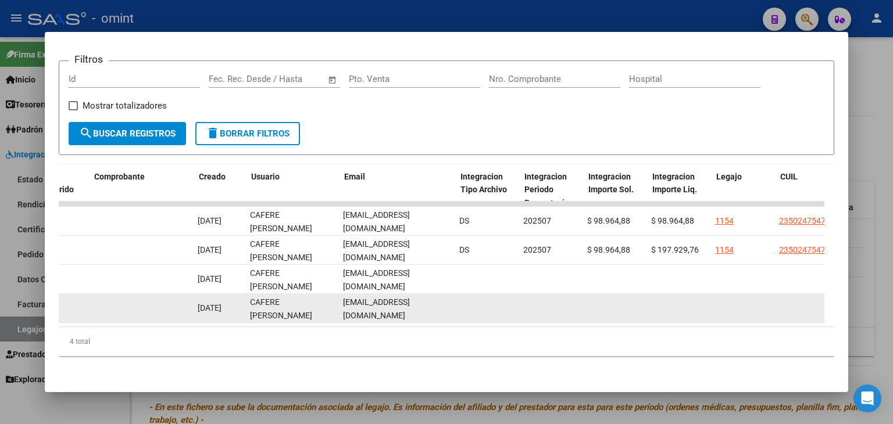
scroll to position [0, 1196]
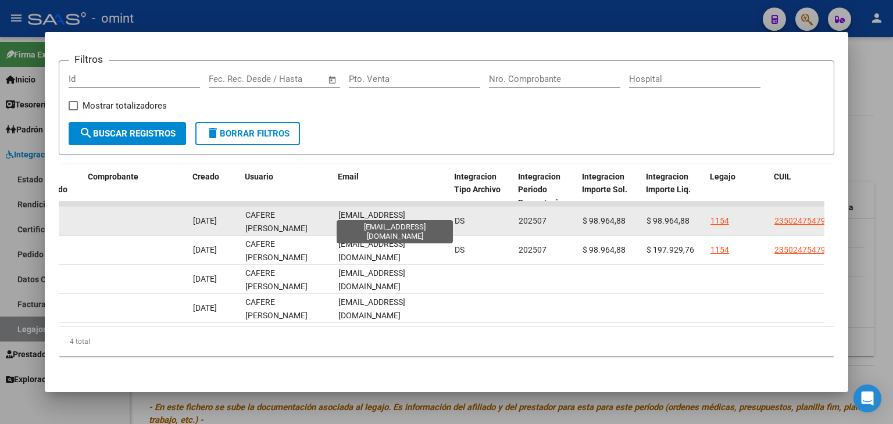
drag, startPoint x: 332, startPoint y: 212, endPoint x: 434, endPoint y: 214, distance: 102.3
click at [434, 214] on div "18027 Integración Factura C: 2 - 46 $ 98.964,88 03/08/2025 22/08/2025 13/08/202…" at bounding box center [118, 221] width 2511 height 29
copy div "LILIANA ALICIA lilianacafere@hotmail.com"
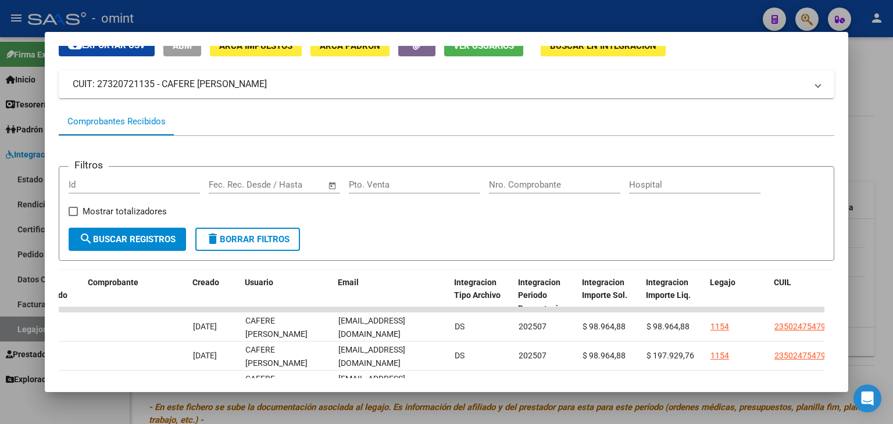
scroll to position [51, 0]
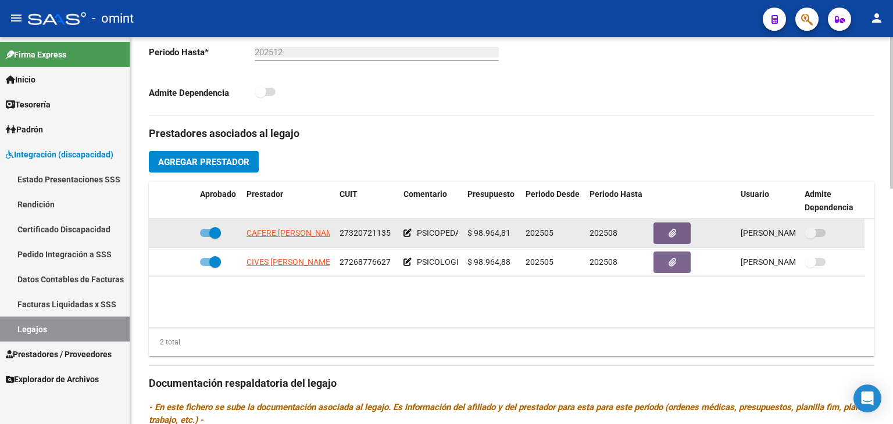
click at [355, 230] on span "27320721135" at bounding box center [364, 232] width 51 height 9
copy span "27320721135"
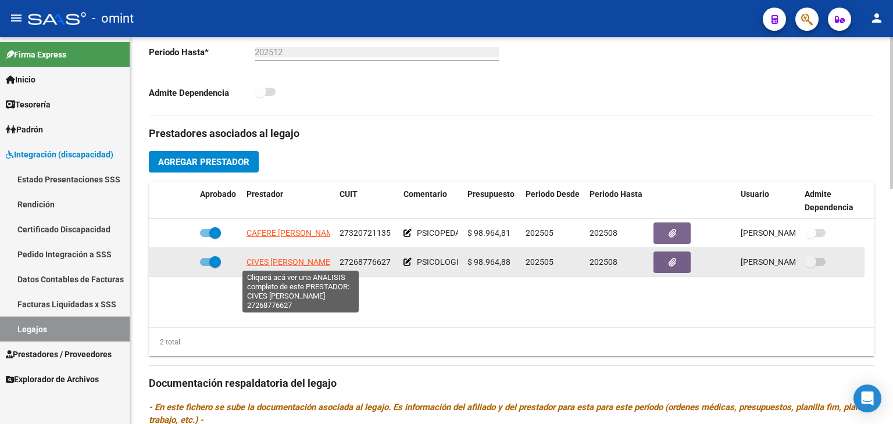
click at [275, 262] on span "CIVES TAMARA DEL CARMEN" at bounding box center [289, 261] width 86 height 9
type textarea "27268776627"
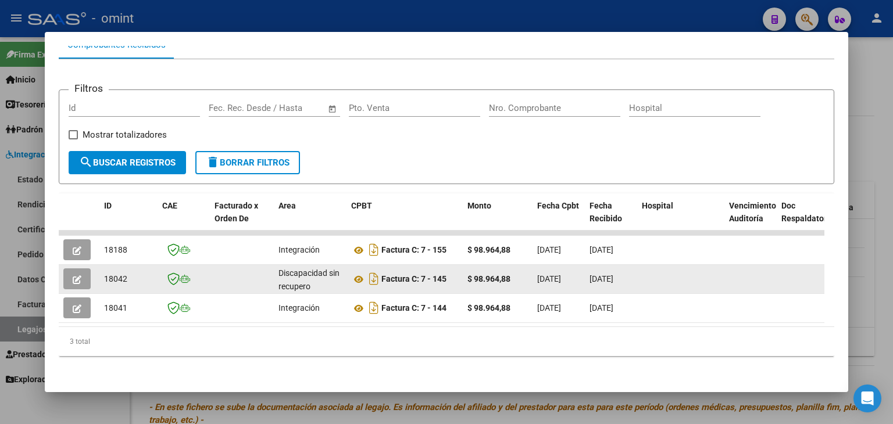
scroll to position [138, 0]
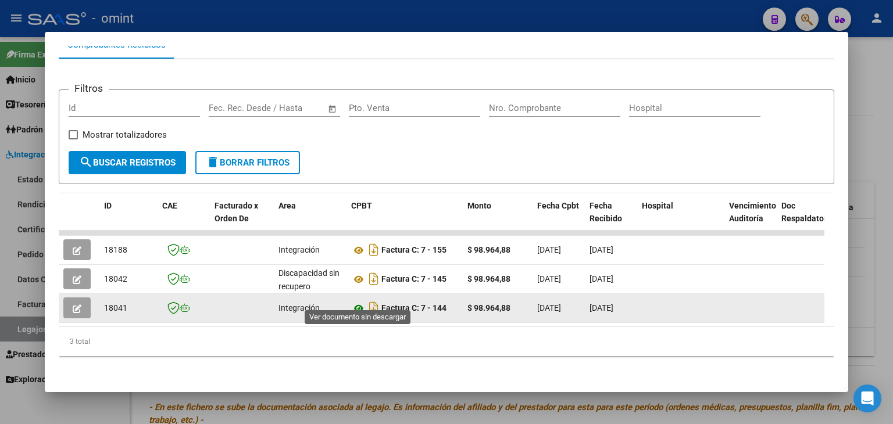
click at [357, 302] on icon at bounding box center [358, 309] width 15 height 14
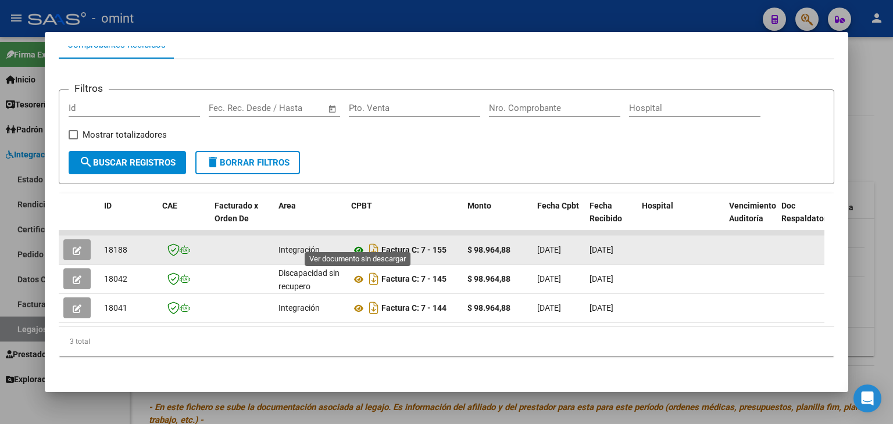
click at [355, 244] on icon at bounding box center [358, 251] width 15 height 14
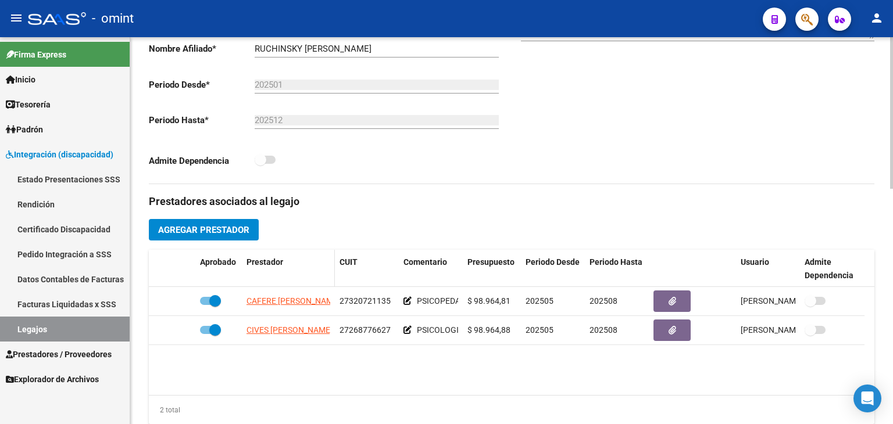
scroll to position [174, 0]
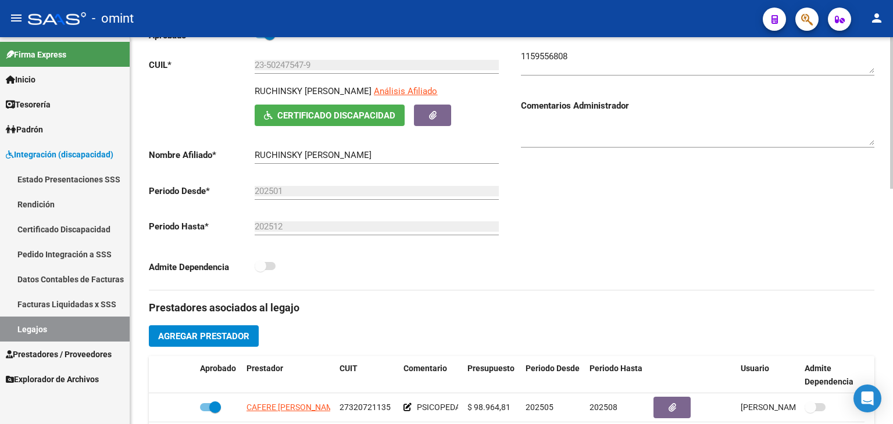
click at [295, 67] on input "23-50247547-9" at bounding box center [377, 65] width 244 height 10
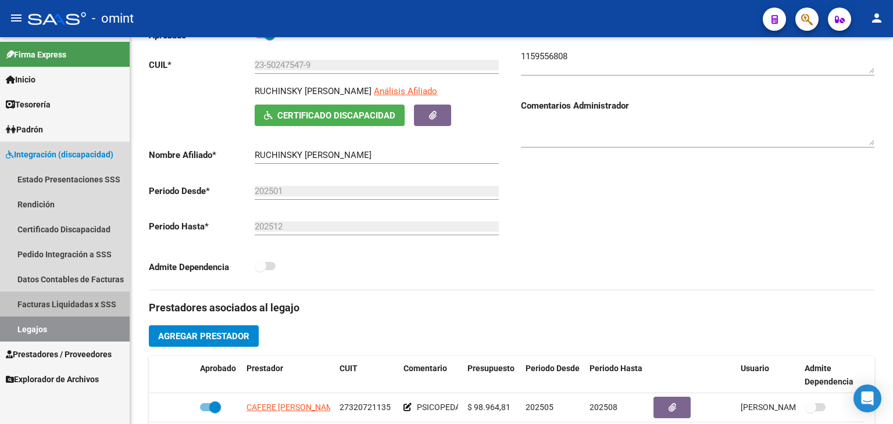
click at [40, 298] on link "Facturas Liquidadas x SSS" at bounding box center [65, 304] width 130 height 25
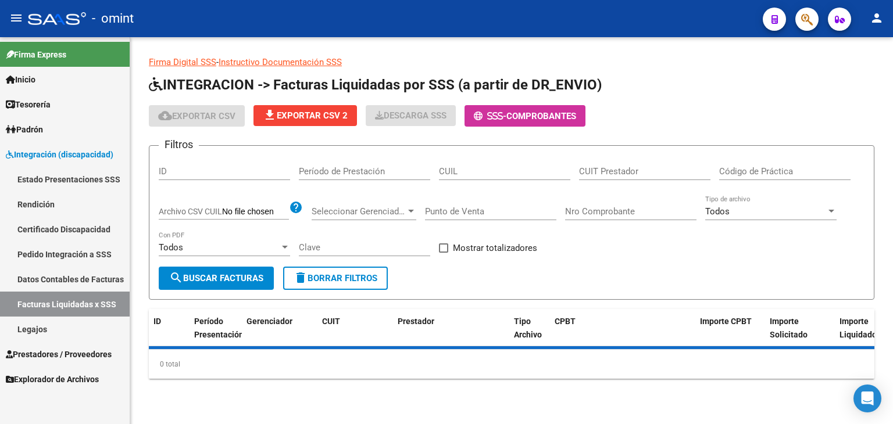
click at [36, 331] on link "Legajos" at bounding box center [65, 329] width 130 height 25
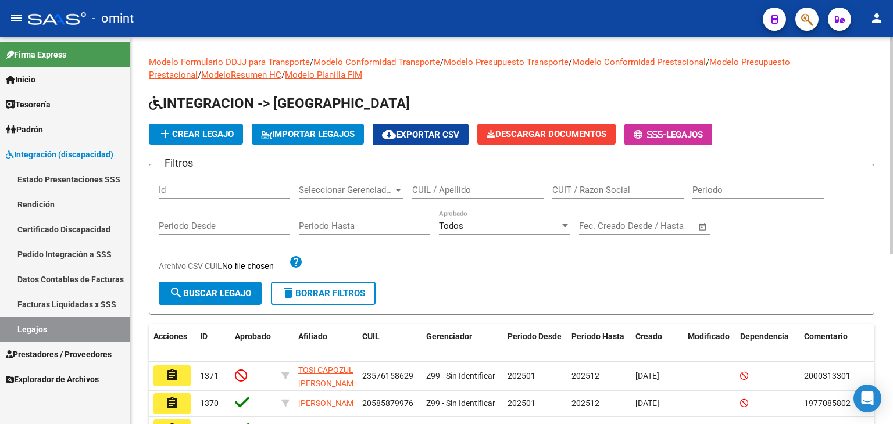
click at [441, 192] on input "CUIL / Apellido" at bounding box center [477, 190] width 131 height 10
paste input "23-50247547-9"
click at [212, 288] on span "search Buscar Legajo" at bounding box center [210, 293] width 82 height 10
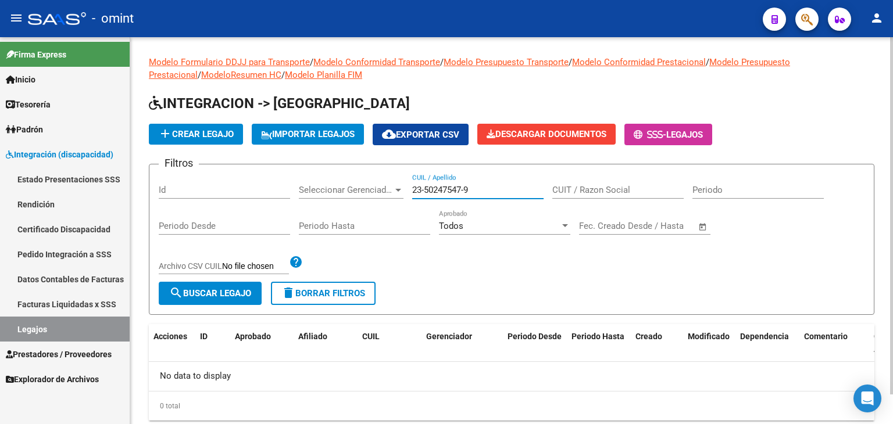
drag, startPoint x: 488, startPoint y: 187, endPoint x: 313, endPoint y: 189, distance: 175.5
click at [313, 189] on div "Filtros Id Seleccionar Gerenciador Seleccionar Gerenciador 23-50247547-9 CUIL /…" at bounding box center [512, 228] width 706 height 108
paste input "text"
type input "23502475479"
click at [234, 291] on span "search Buscar Legajo" at bounding box center [210, 293] width 82 height 10
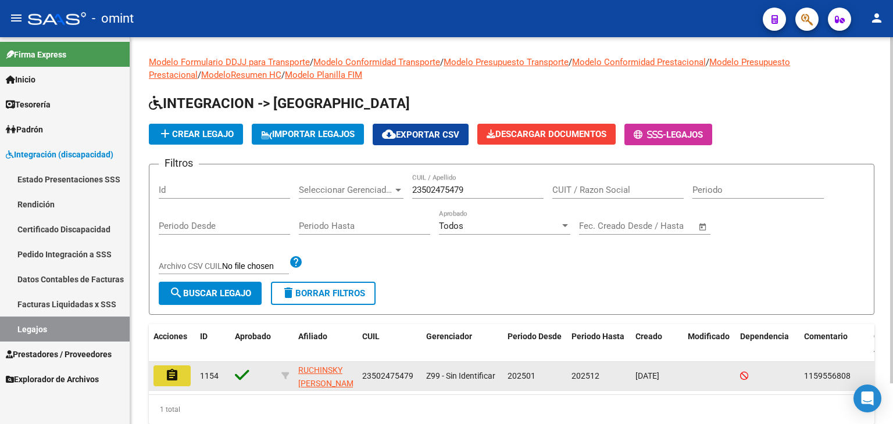
click at [189, 380] on button "assignment" at bounding box center [171, 376] width 37 height 21
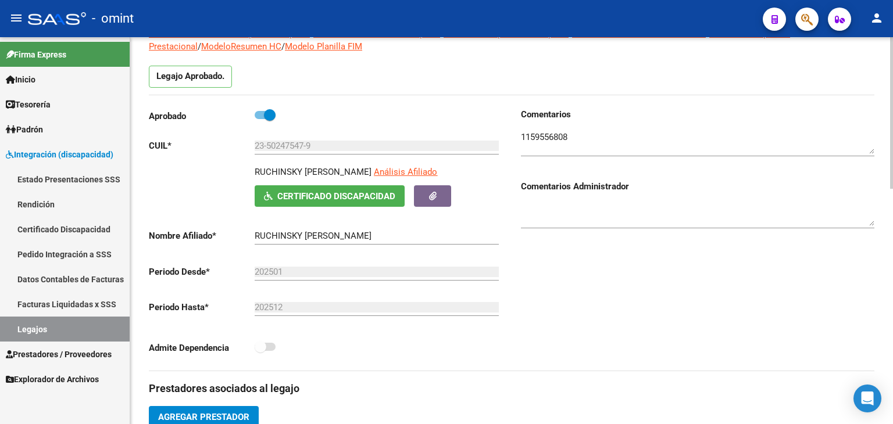
scroll to position [291, 0]
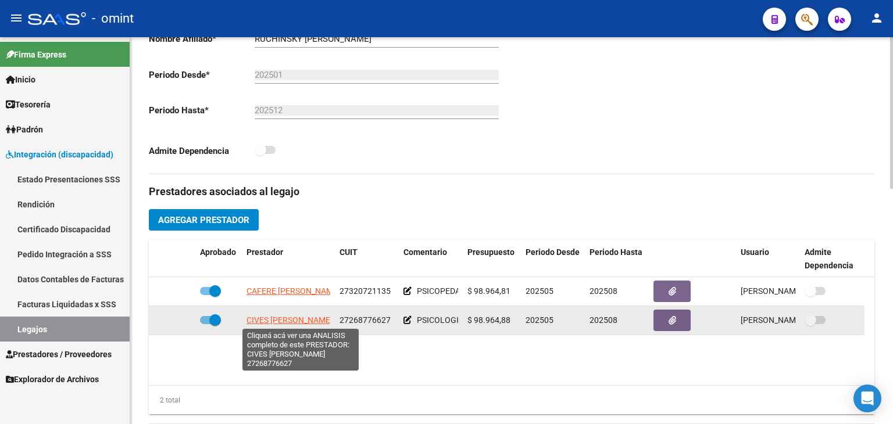
click at [275, 318] on span "CIVES TAMARA DEL CARMEN" at bounding box center [289, 320] width 86 height 9
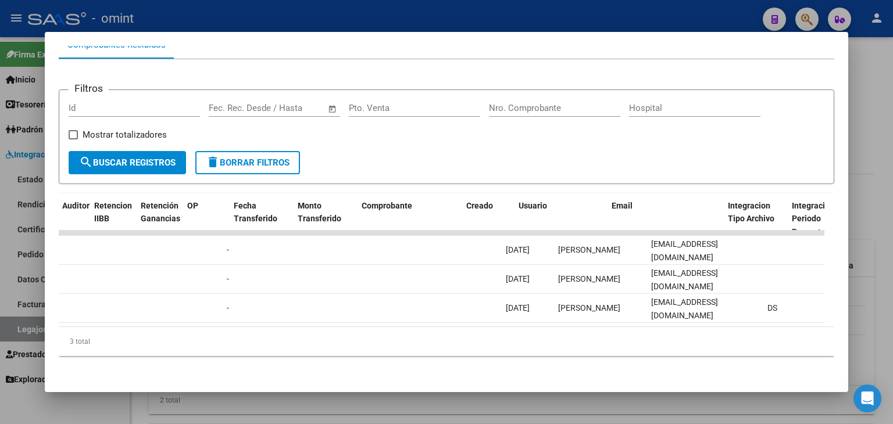
scroll to position [0, 1110]
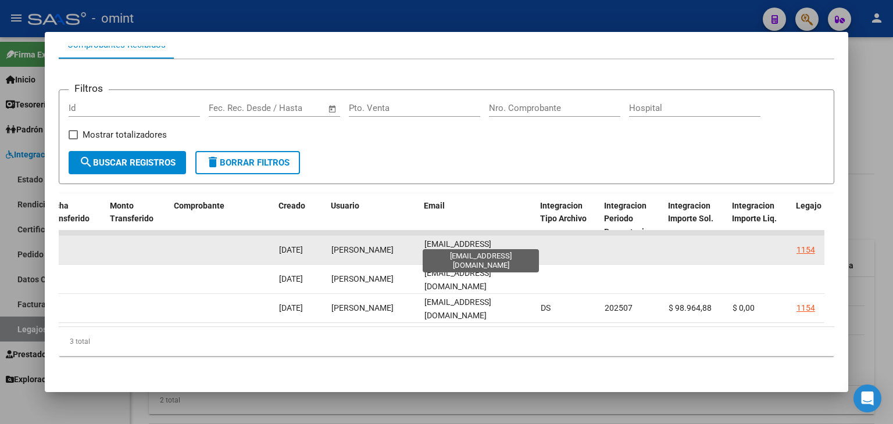
drag, startPoint x: 422, startPoint y: 239, endPoint x: 513, endPoint y: 239, distance: 90.7
click at [513, 239] on datatable-body-cell "tamicives@hotmail.com" at bounding box center [478, 250] width 116 height 28
copy span "tamicives@hotmail.com"
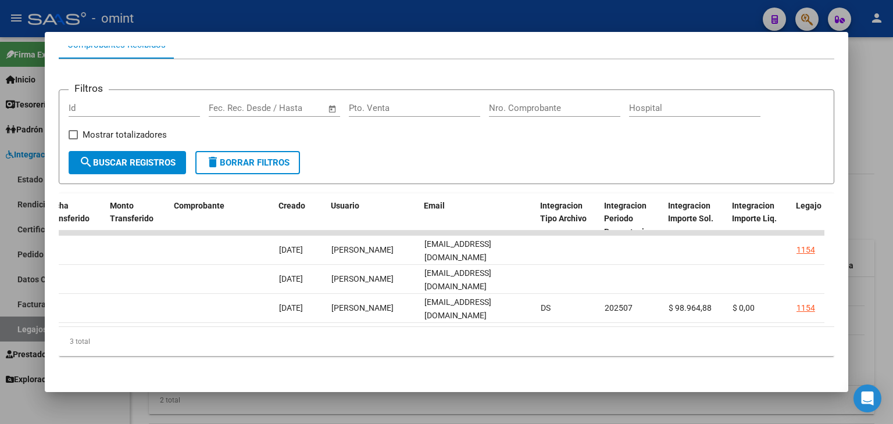
scroll to position [0, 0]
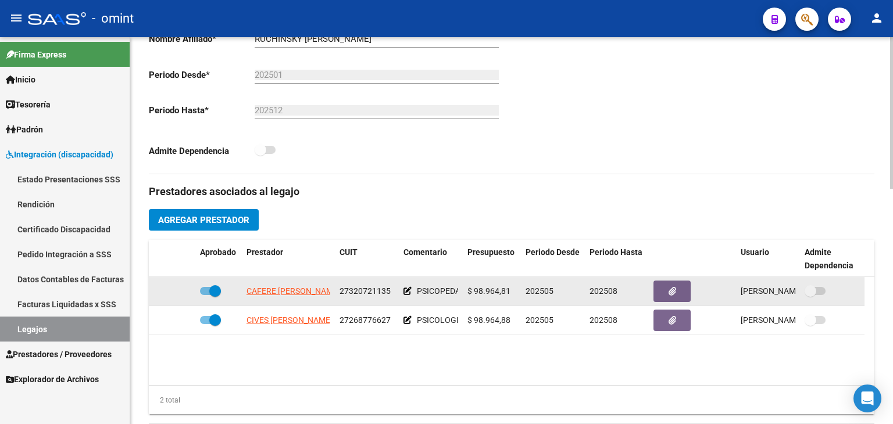
click at [365, 287] on span "27320721135" at bounding box center [364, 291] width 51 height 9
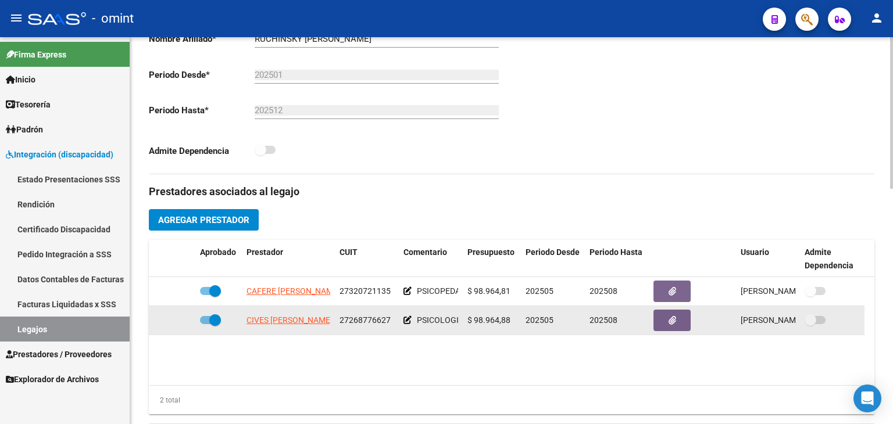
click at [361, 316] on span "27268776627" at bounding box center [364, 320] width 51 height 9
copy span "27268776627"
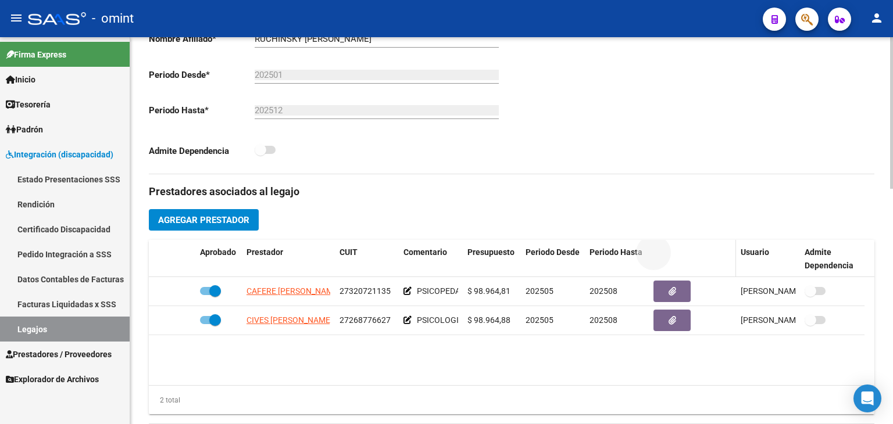
click at [668, 270] on datatable-header-cell at bounding box center [692, 259] width 87 height 38
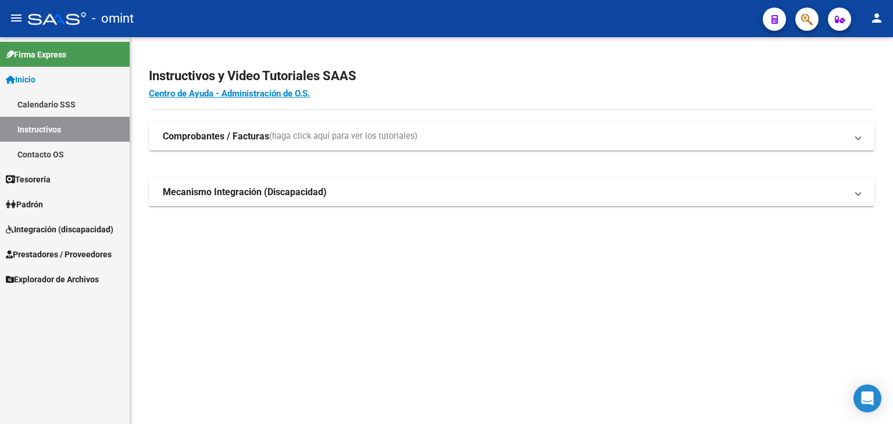
click at [35, 252] on span "Prestadores / Proveedores" at bounding box center [59, 254] width 106 height 13
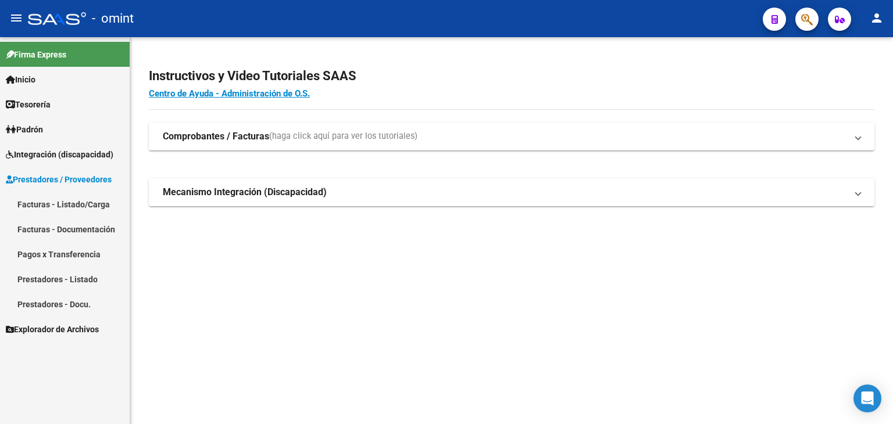
click at [40, 144] on link "Integración (discapacidad)" at bounding box center [65, 154] width 130 height 25
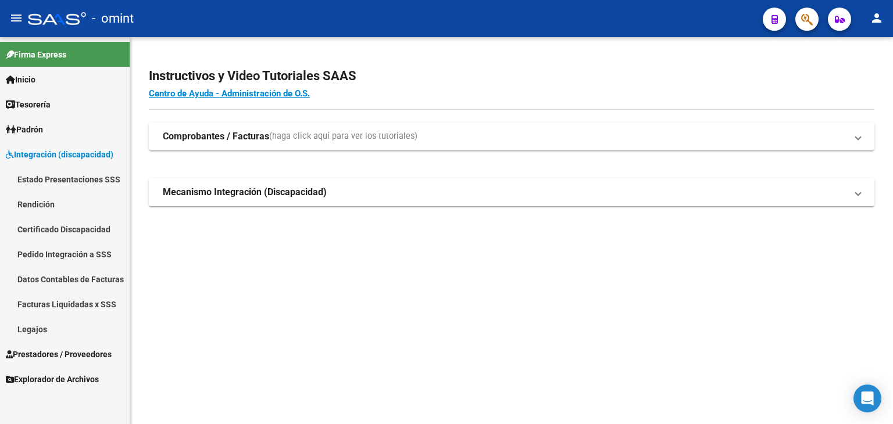
click at [40, 357] on span "Prestadores / Proveedores" at bounding box center [59, 354] width 106 height 13
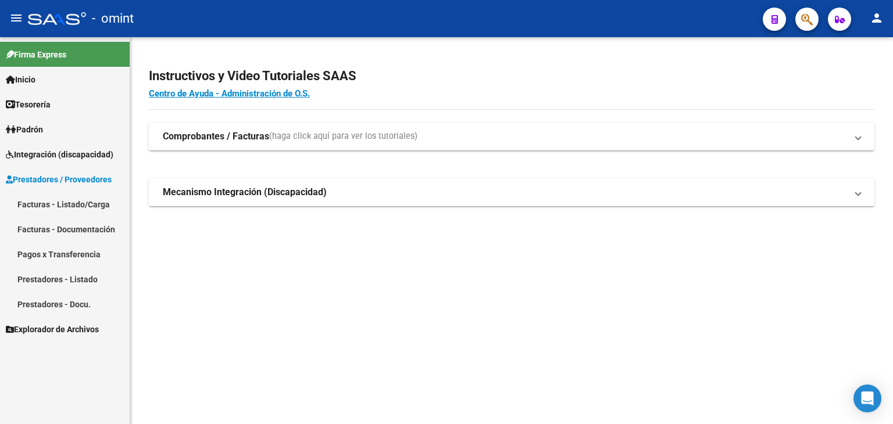
click at [26, 206] on link "Facturas - Listado/Carga" at bounding box center [65, 204] width 130 height 25
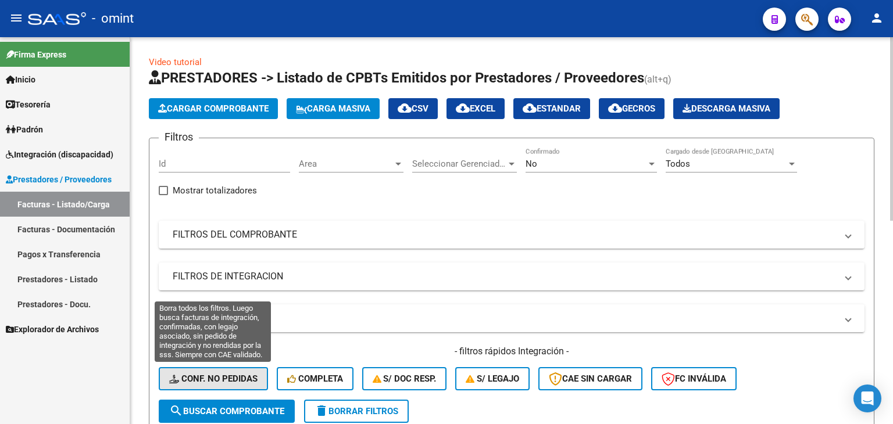
click at [229, 368] on button "Conf. no pedidas" at bounding box center [213, 378] width 109 height 23
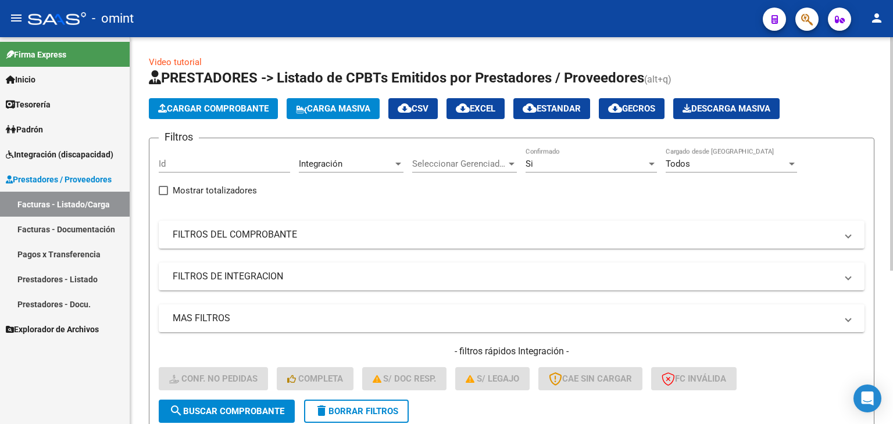
click at [204, 166] on input "Id" at bounding box center [224, 164] width 131 height 10
paste input "21734"
type input "21734"
click at [239, 406] on span "search Buscar Comprobante" at bounding box center [226, 411] width 115 height 10
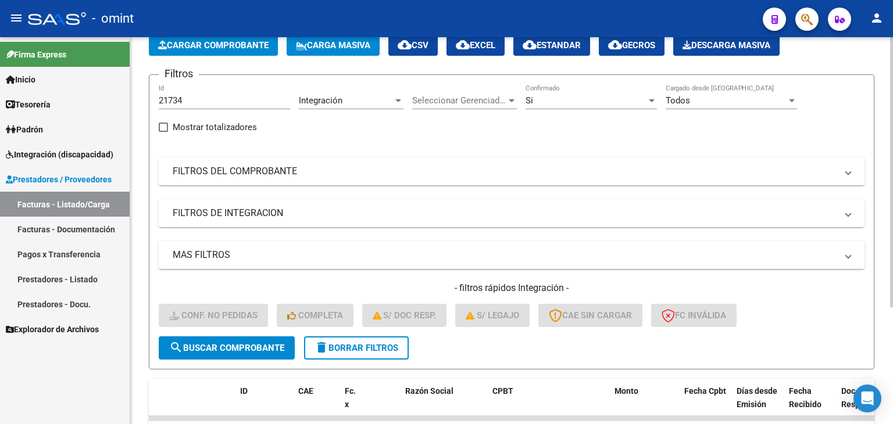
scroll to position [167, 0]
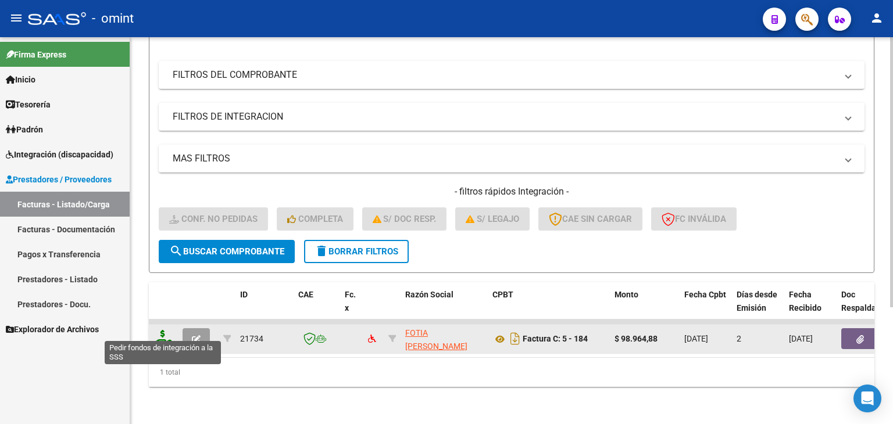
click at [162, 331] on icon at bounding box center [162, 338] width 19 height 16
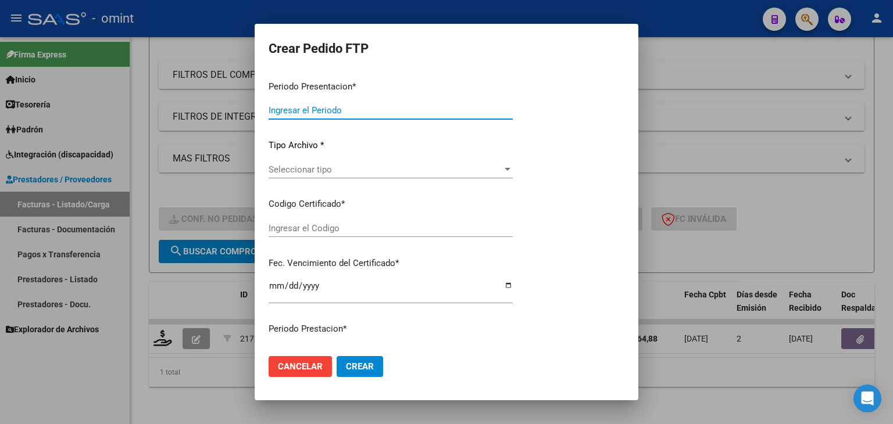
type input "202508"
type input "$ 98.964,88"
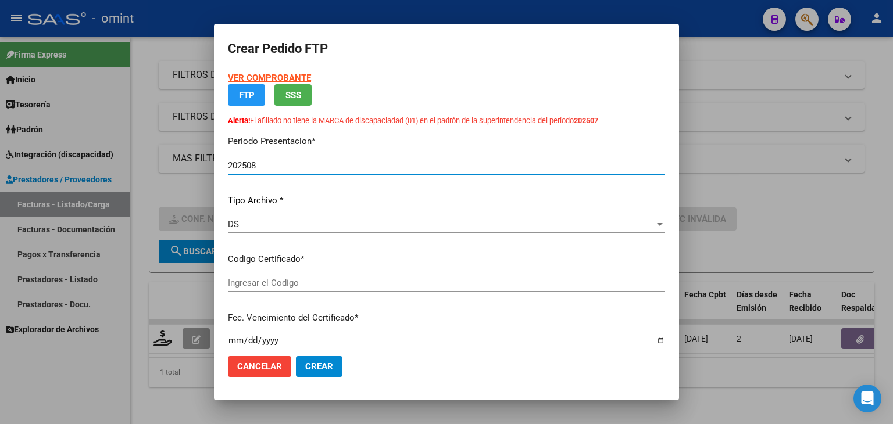
type input "1752877523"
type input "[DATE]"
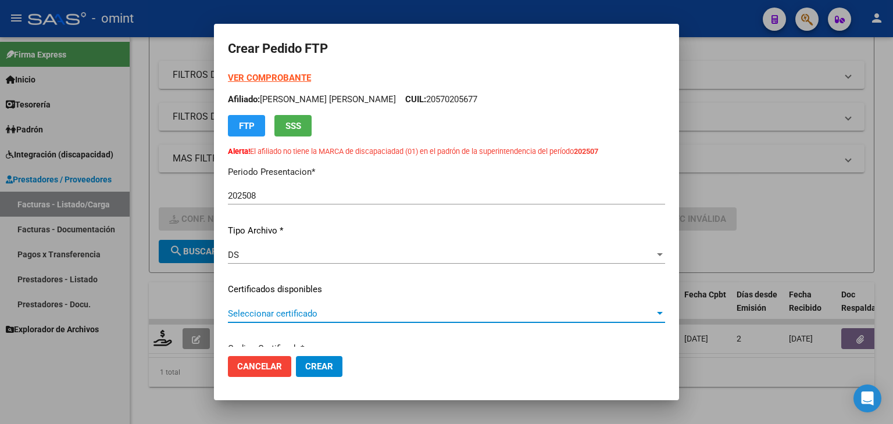
click at [260, 313] on span "Seleccionar certificado" at bounding box center [441, 314] width 427 height 10
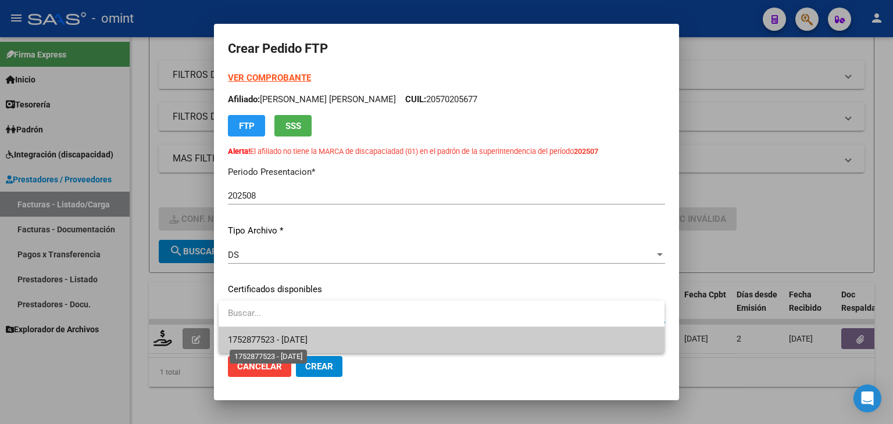
click at [304, 337] on span "1752877523 - [DATE]" at bounding box center [268, 340] width 80 height 10
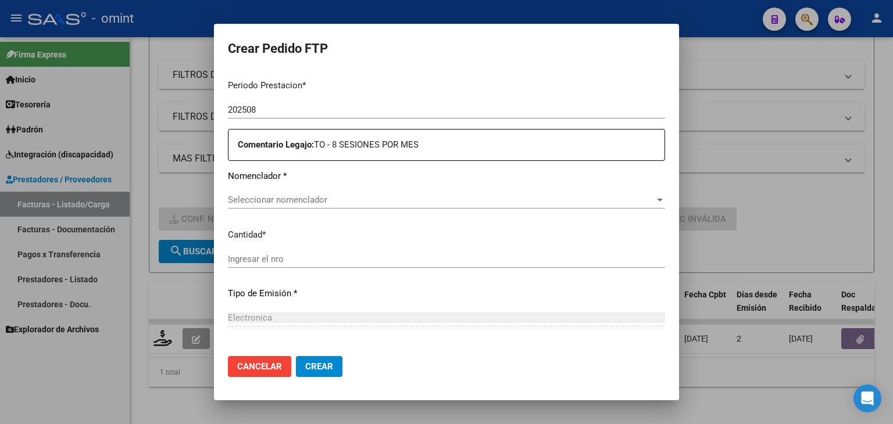
scroll to position [407, 0]
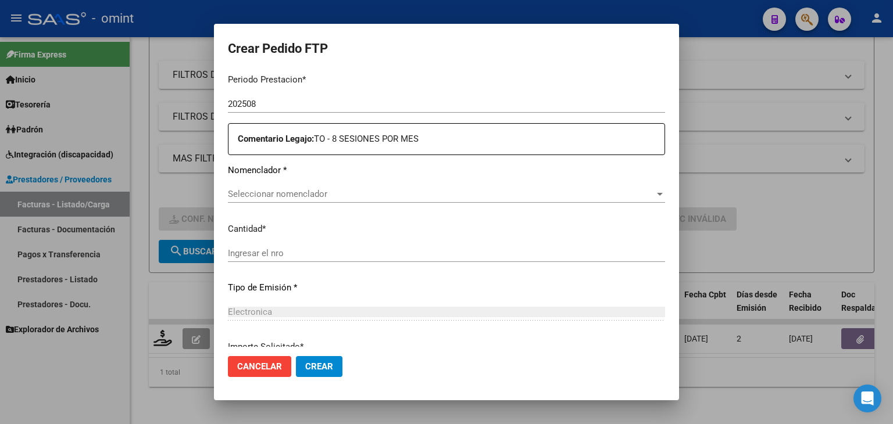
click at [300, 190] on span "Seleccionar nomenclador" at bounding box center [441, 194] width 427 height 10
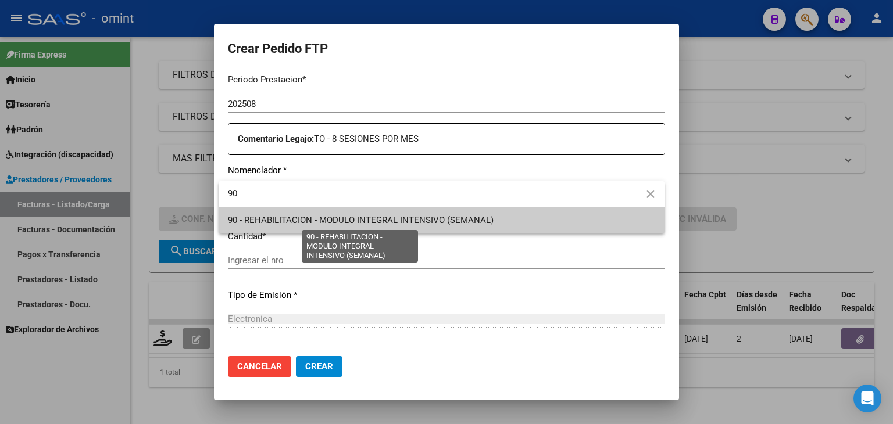
type input "90"
click at [309, 217] on span "90 - REHABILITACION - MODULO INTEGRAL INTENSIVO (SEMANAL)" at bounding box center [361, 220] width 266 height 10
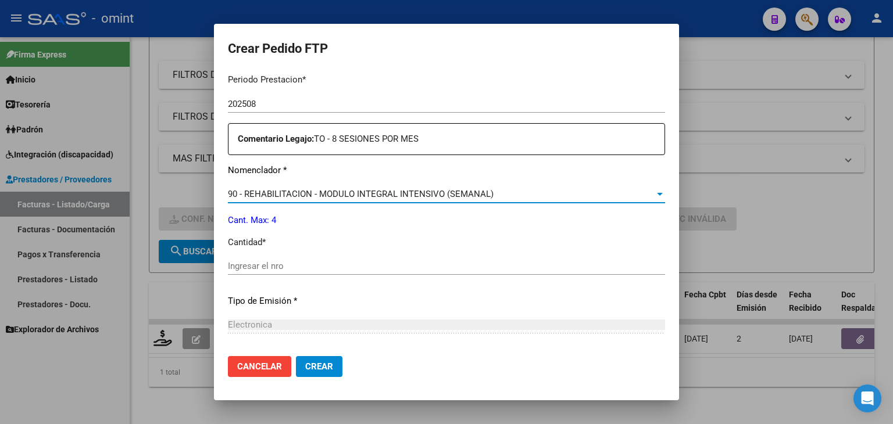
click at [272, 268] on input "Ingresar el nro" at bounding box center [446, 266] width 437 height 10
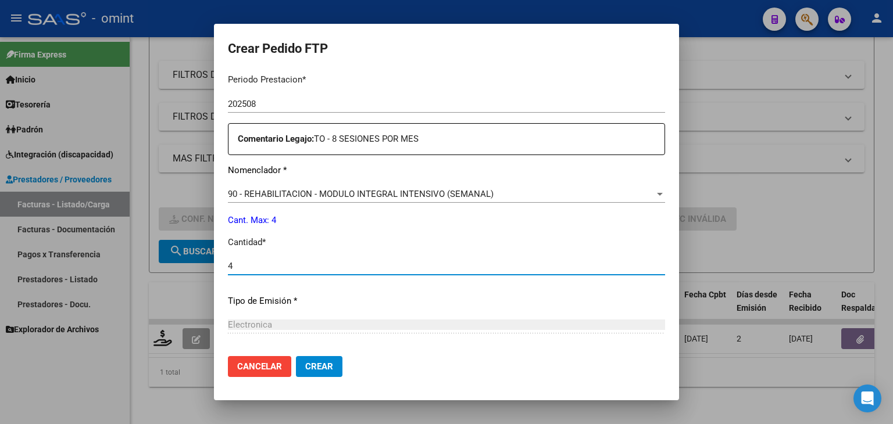
scroll to position [522, 0]
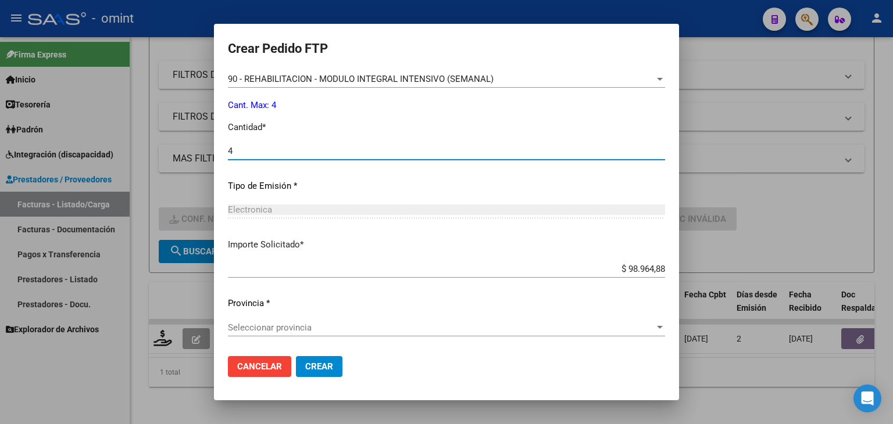
type input "4"
drag, startPoint x: 318, startPoint y: 371, endPoint x: 331, endPoint y: 349, distance: 25.3
click at [319, 371] on span "Crear" at bounding box center [319, 367] width 28 height 10
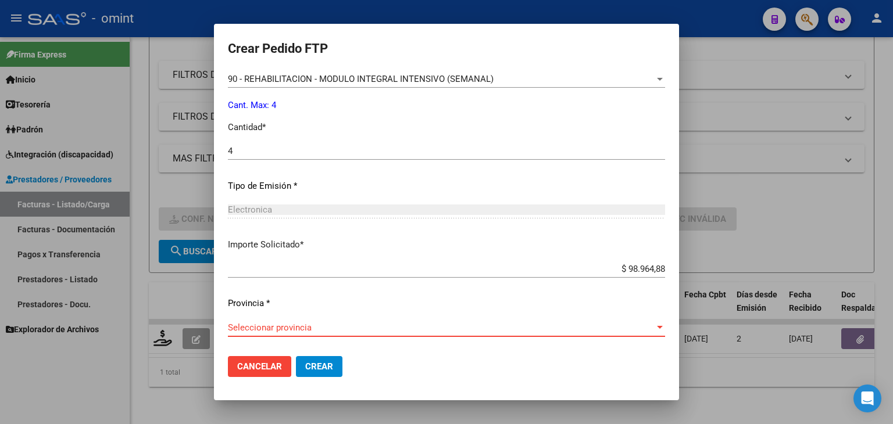
click at [306, 328] on span "Seleccionar provincia" at bounding box center [441, 328] width 427 height 10
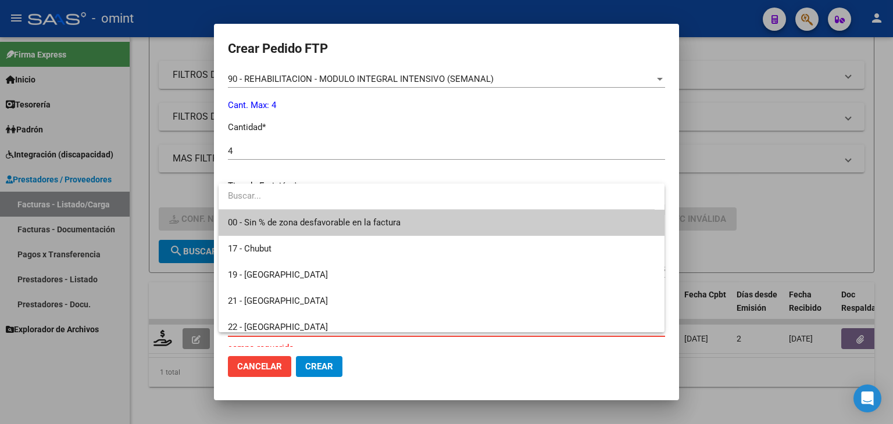
click at [253, 213] on span "00 - Sin % de zona desfavorable en la factura" at bounding box center [441, 223] width 427 height 26
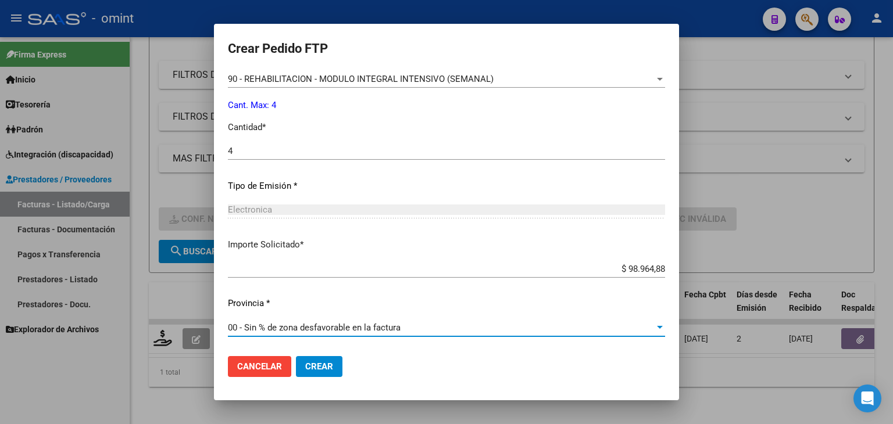
click at [324, 371] on span "Crear" at bounding box center [319, 367] width 28 height 10
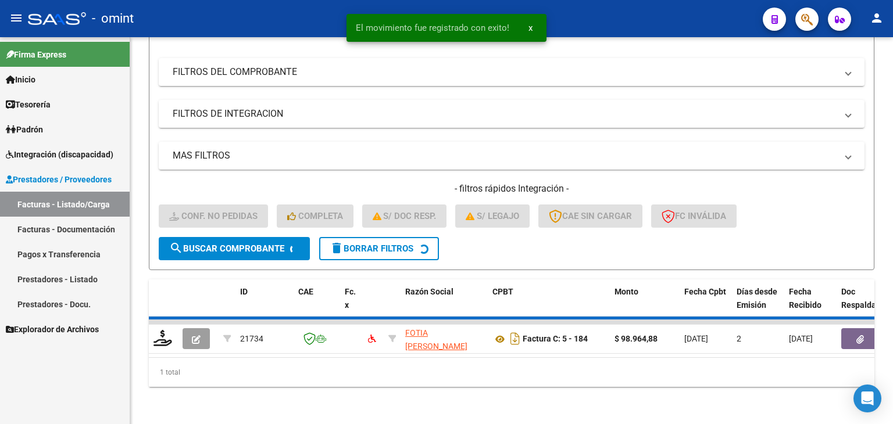
scroll to position [149, 0]
